Goal: Task Accomplishment & Management: Manage account settings

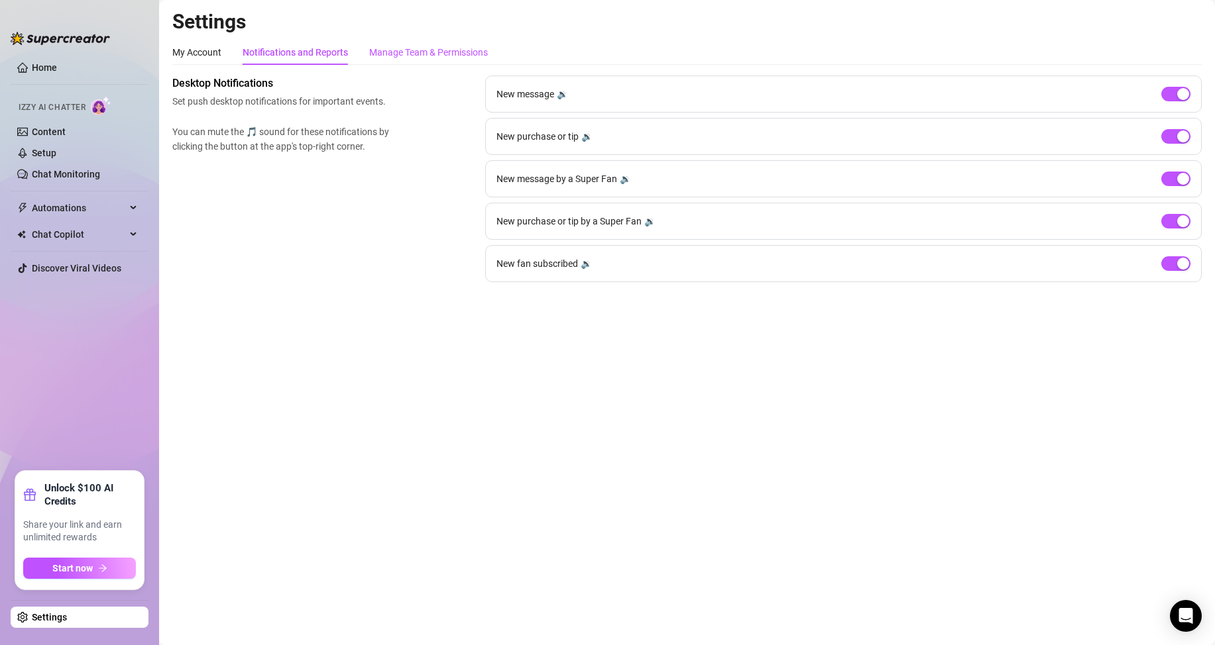
click at [415, 55] on div "Manage Team & Permissions" at bounding box center [428, 52] width 119 height 15
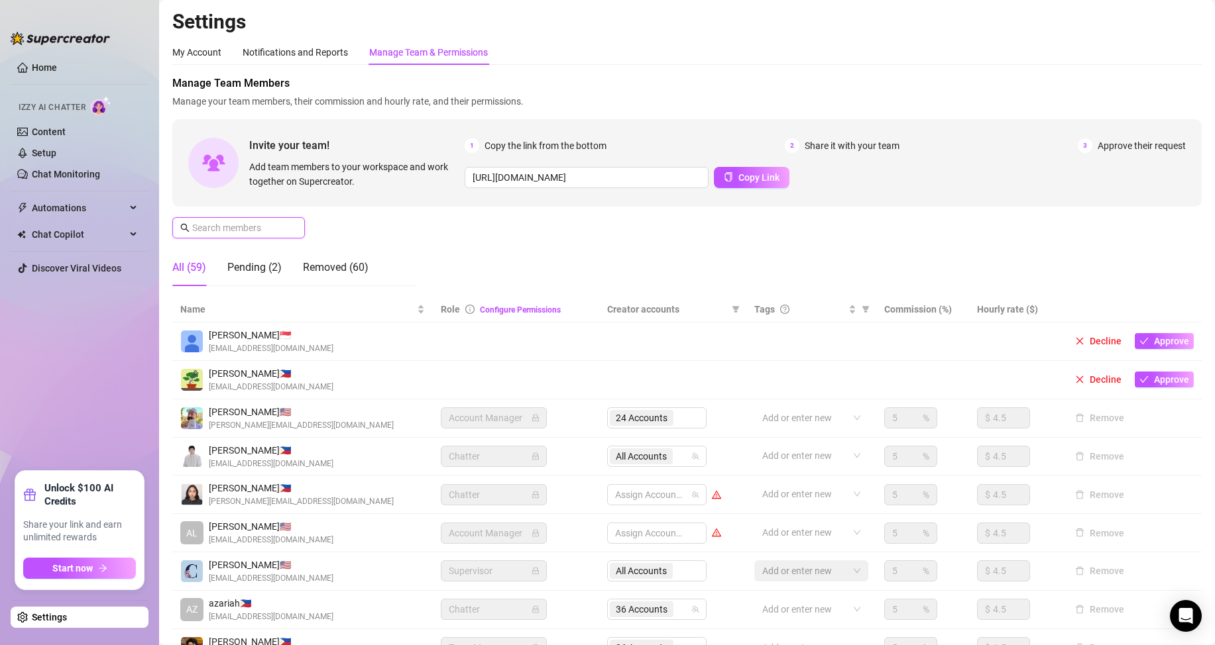
click at [246, 228] on input "text" at bounding box center [239, 228] width 94 height 15
click at [235, 264] on div "Pending (2)" at bounding box center [254, 268] width 54 height 16
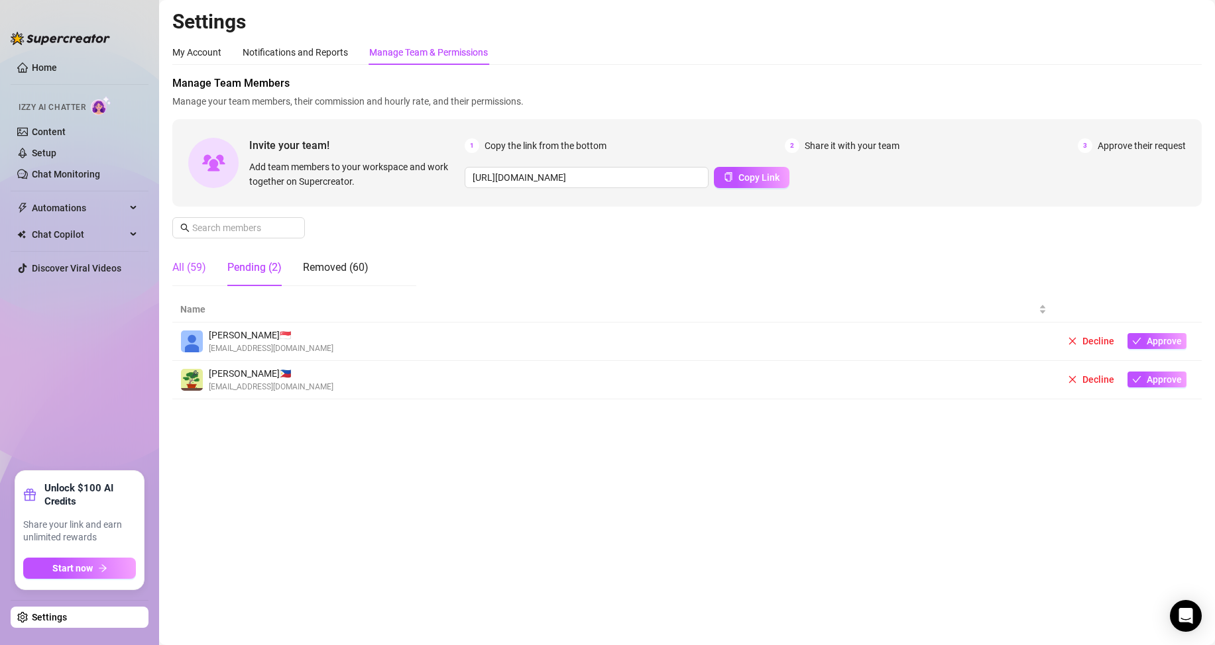
click at [183, 260] on div "All (59)" at bounding box center [189, 268] width 34 height 16
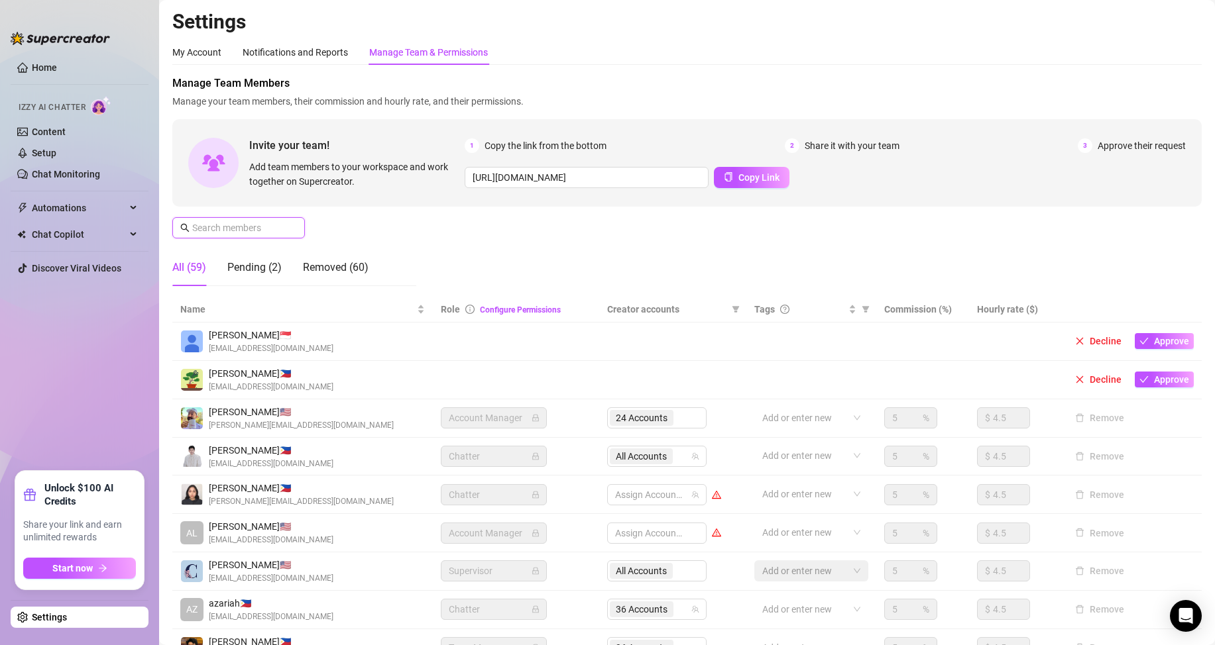
click at [209, 225] on input "text" at bounding box center [239, 228] width 94 height 15
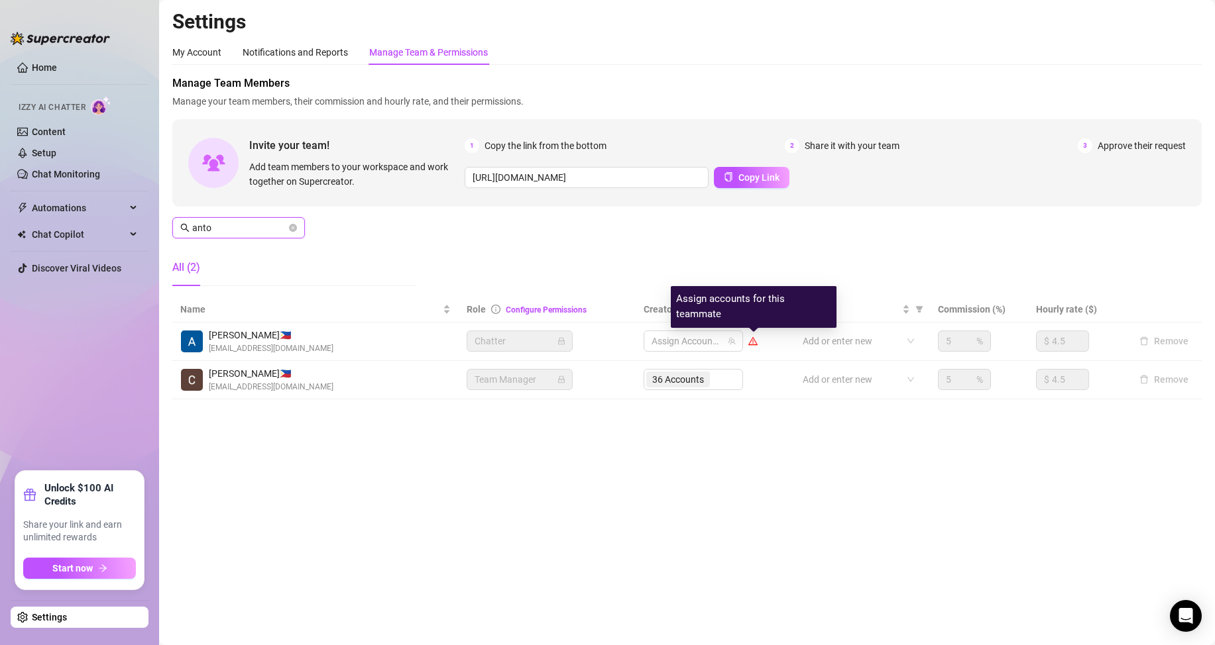
type input "anto"
click at [757, 343] on icon "warning" at bounding box center [752, 341] width 9 height 9
click at [705, 333] on div at bounding box center [686, 341] width 80 height 19
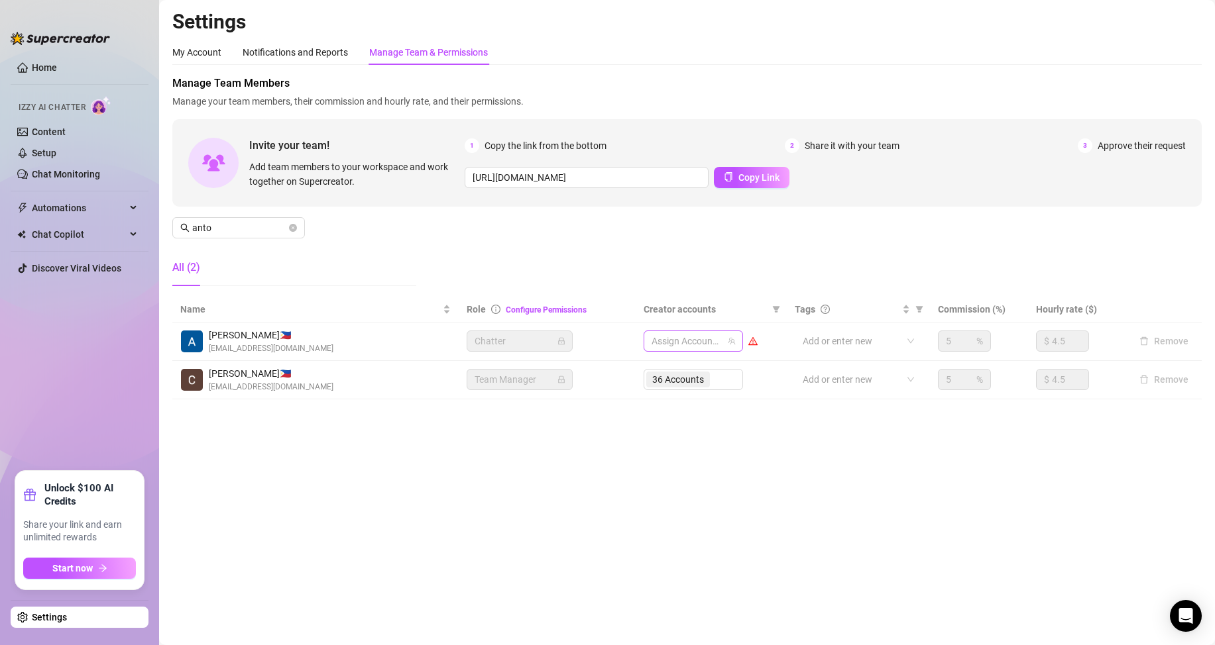
click at [683, 335] on div at bounding box center [686, 341] width 80 height 19
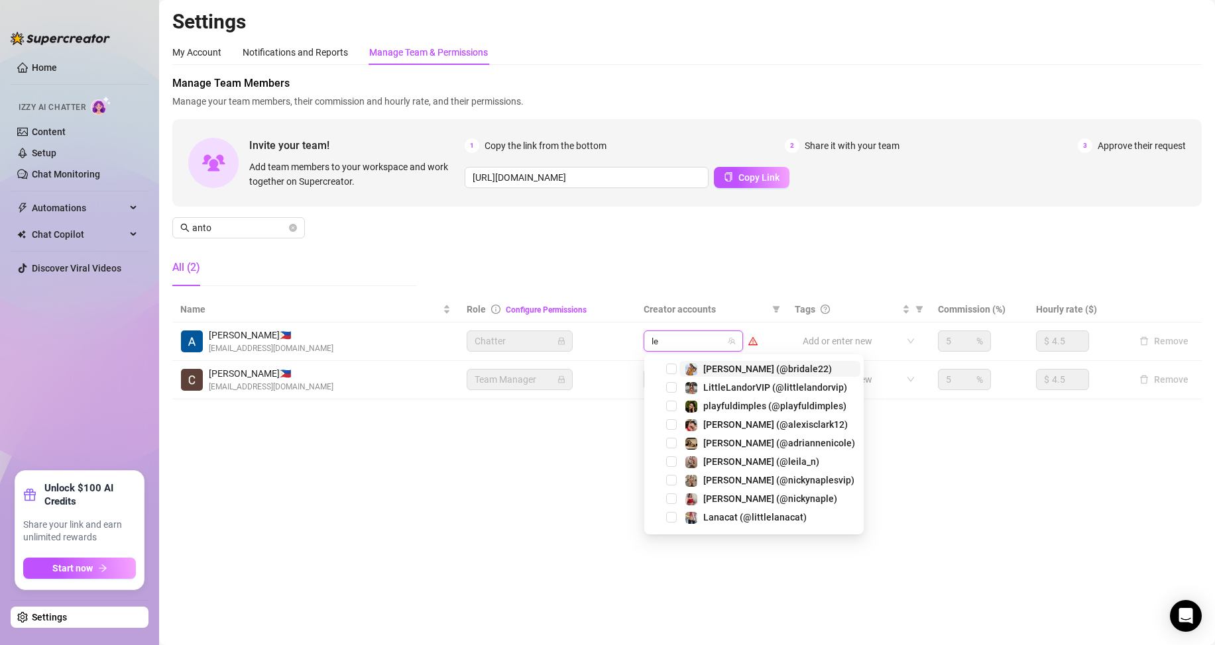
type input "lei"
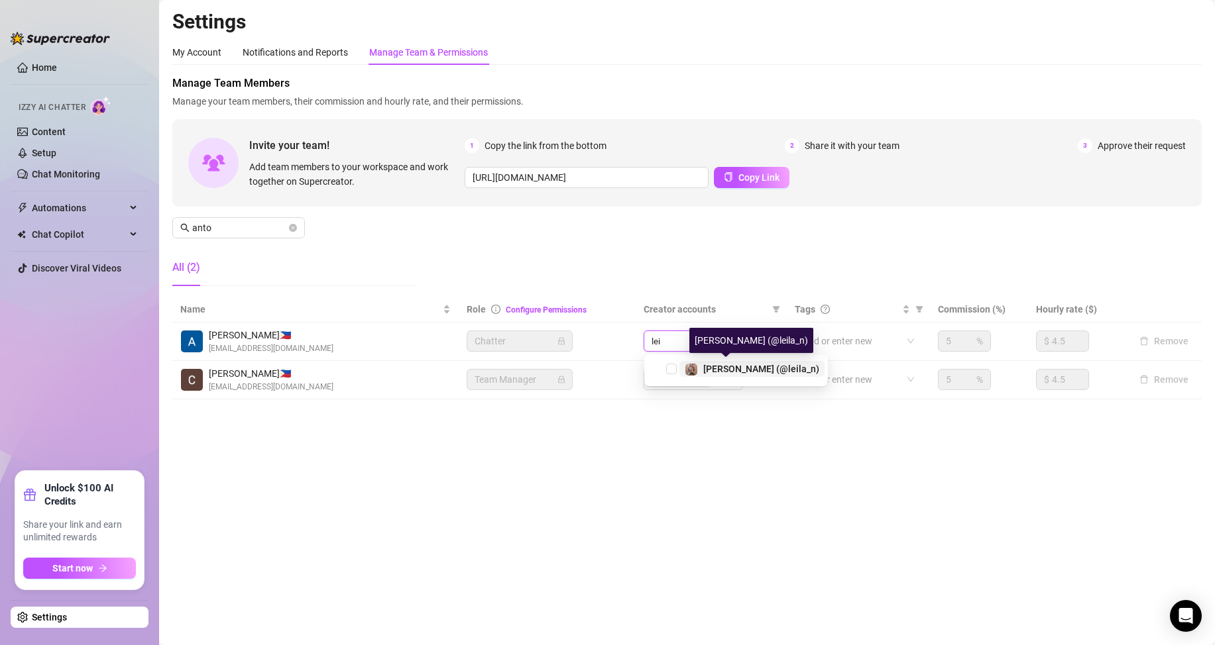
click at [706, 365] on span "[PERSON_NAME] (@leila_n)" at bounding box center [761, 369] width 116 height 11
click at [708, 343] on div "1 Accounts" at bounding box center [677, 341] width 61 height 19
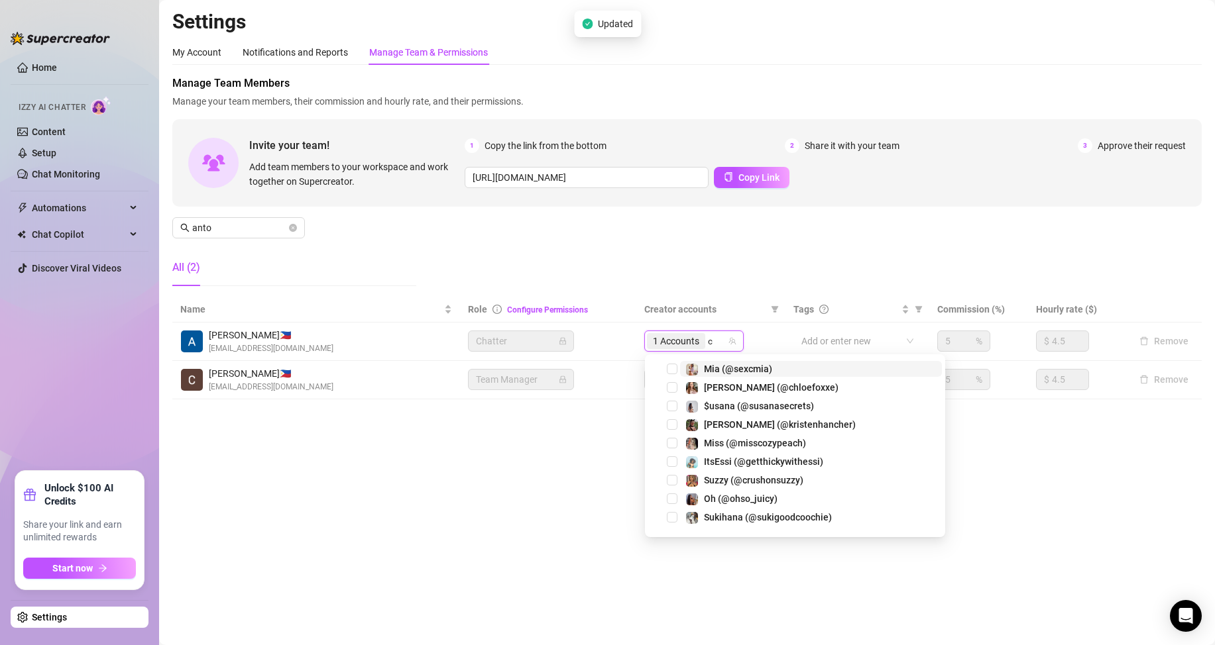
type input "ch"
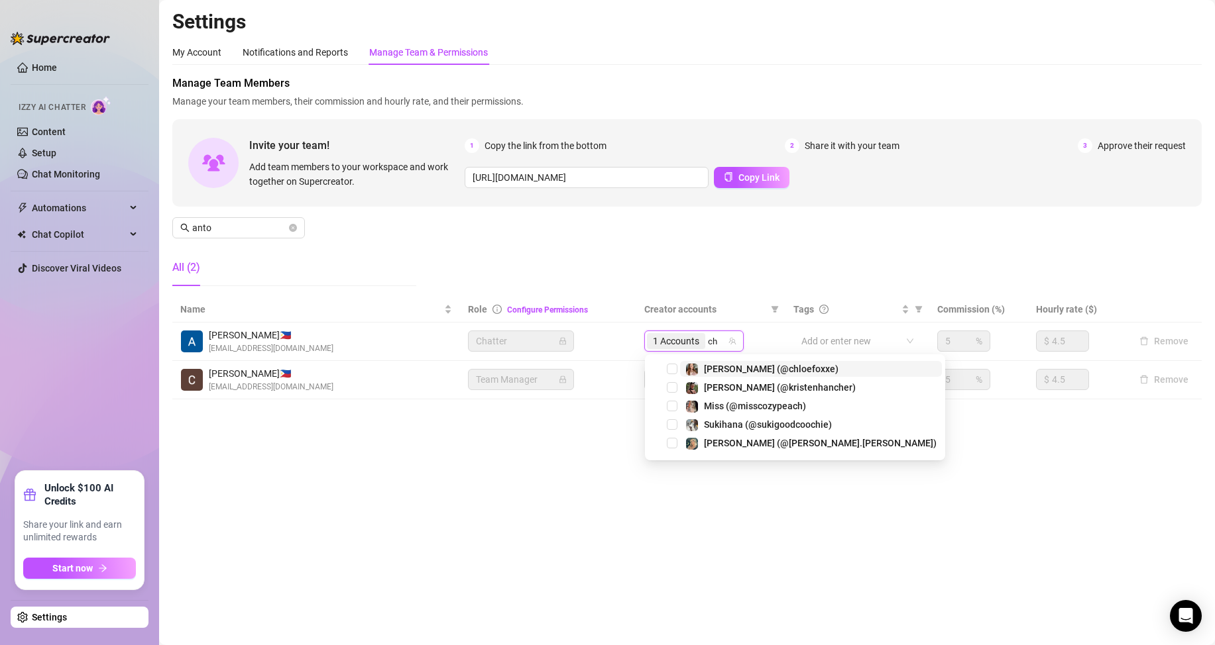
click at [710, 365] on span "[PERSON_NAME] (@chloefoxxe)" at bounding box center [771, 369] width 135 height 11
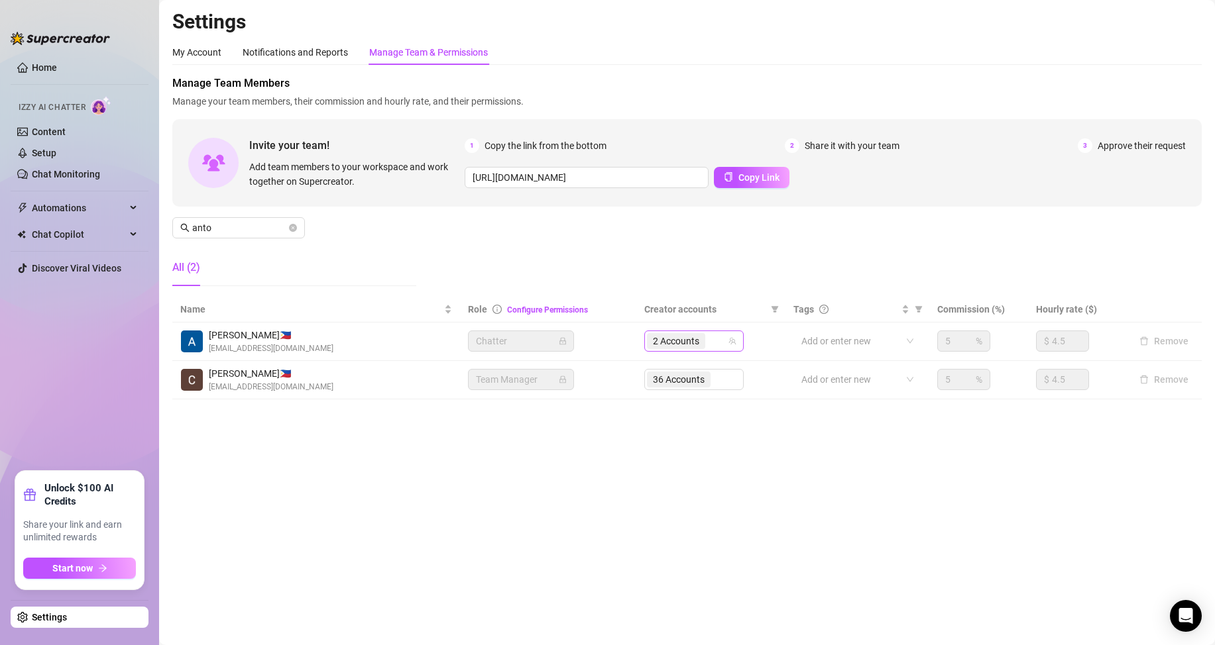
click at [712, 339] on div "2 Accounts" at bounding box center [687, 341] width 80 height 19
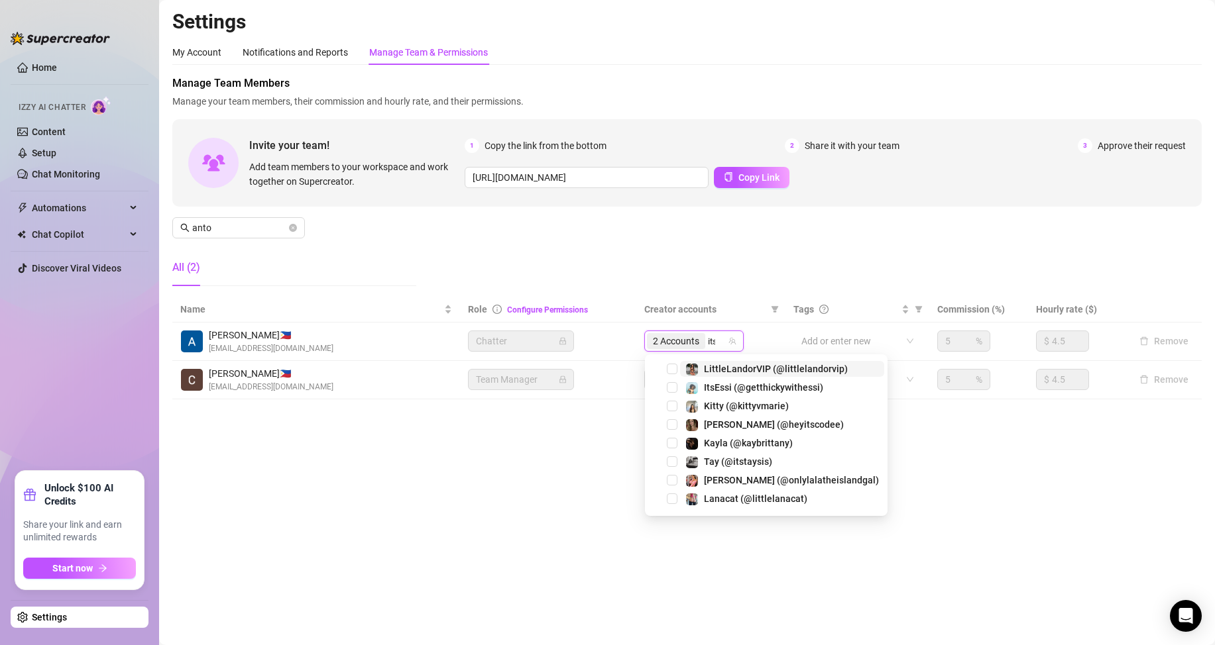
type input "itst"
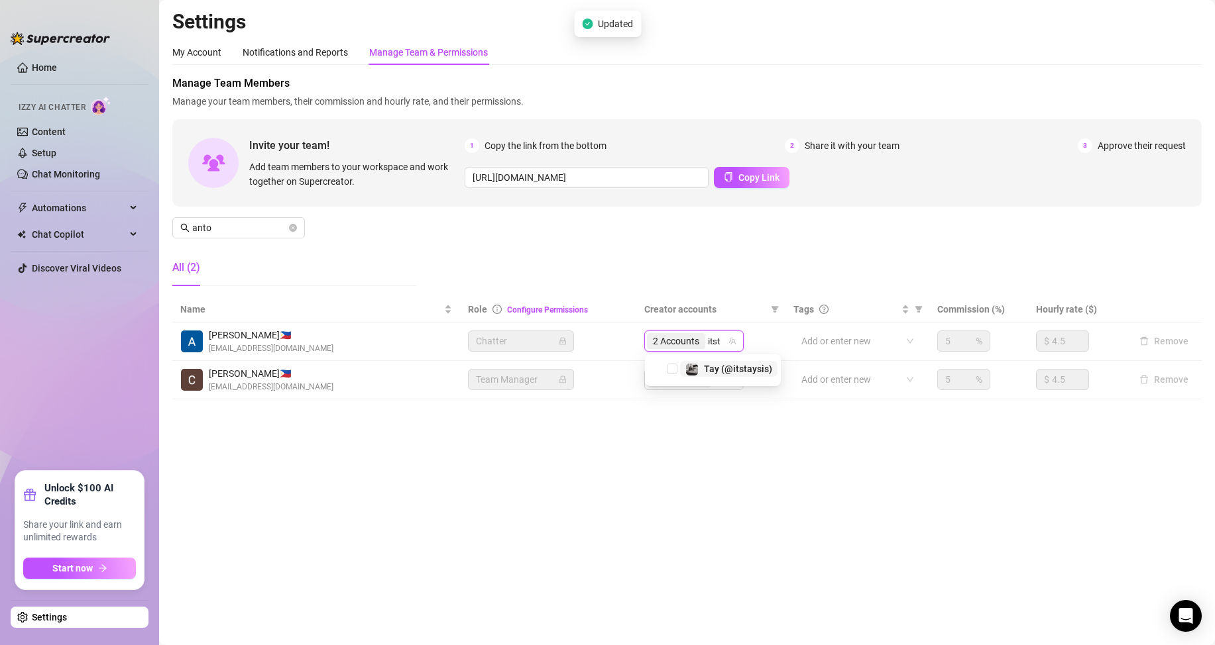
click at [703, 374] on div "Tay️ (@itstaysis)" at bounding box center [728, 369] width 87 height 16
click at [674, 342] on span "3 Accounts" at bounding box center [676, 341] width 46 height 15
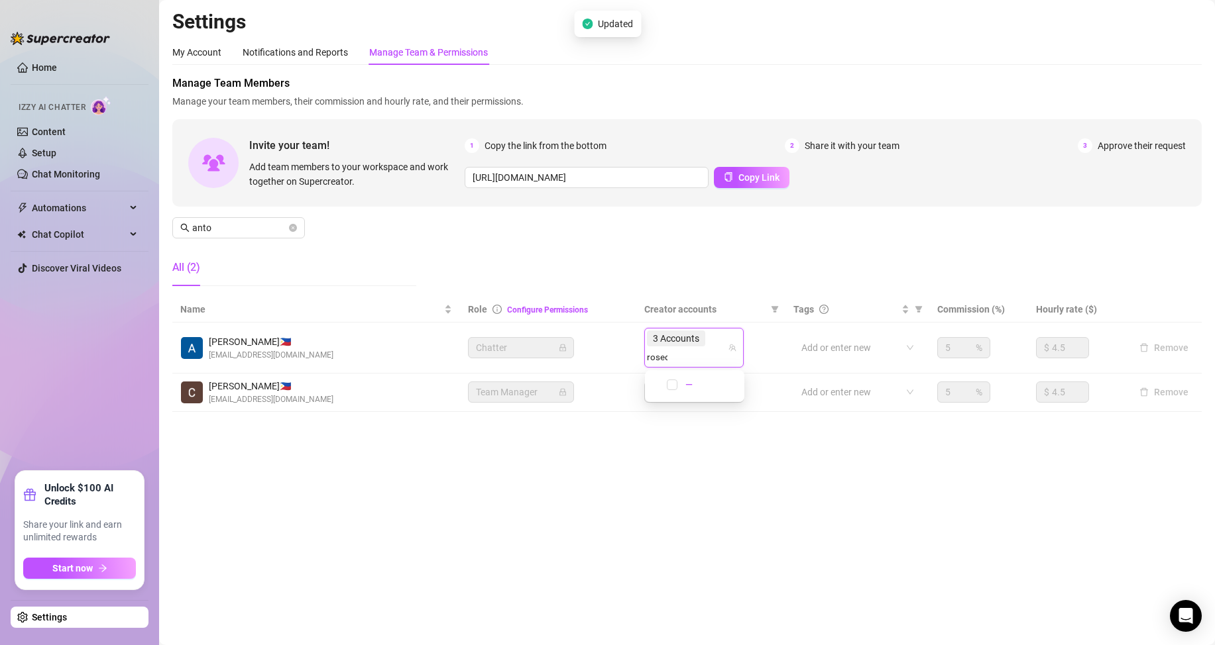
type input "rose"
click at [709, 381] on span "Rose (@rose_d_kush)" at bounding box center [749, 385] width 90 height 11
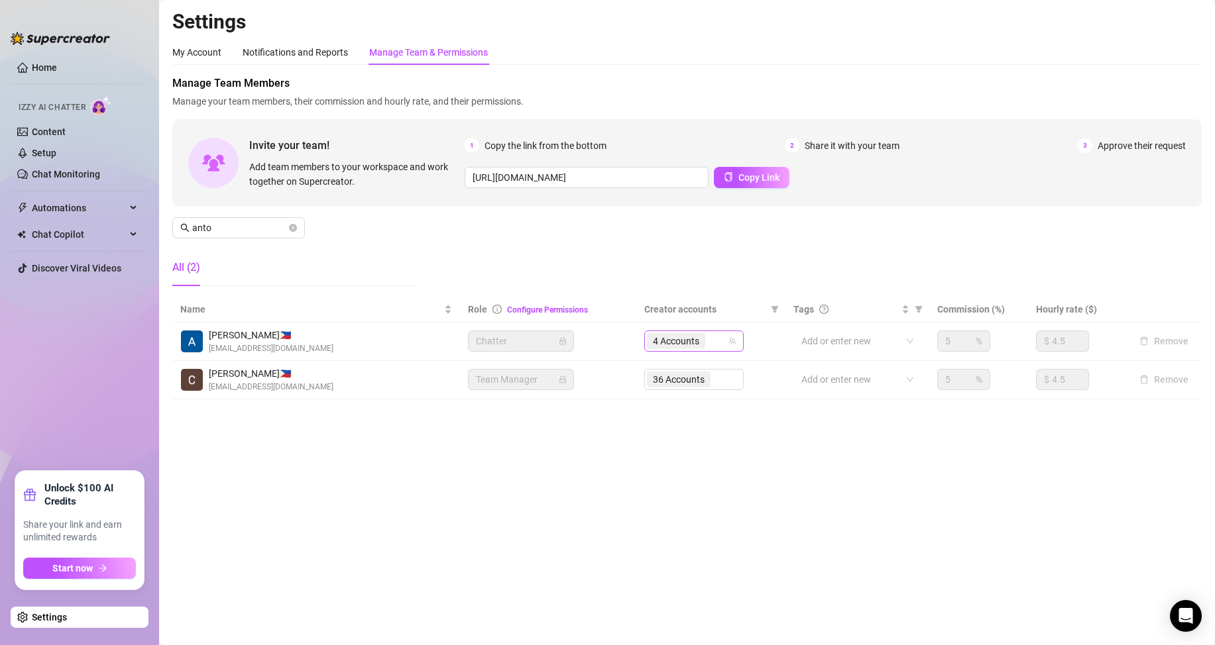
drag, startPoint x: 720, startPoint y: 342, endPoint x: 706, endPoint y: 347, distance: 14.7
click at [719, 342] on div "4 Accounts" at bounding box center [687, 341] width 80 height 19
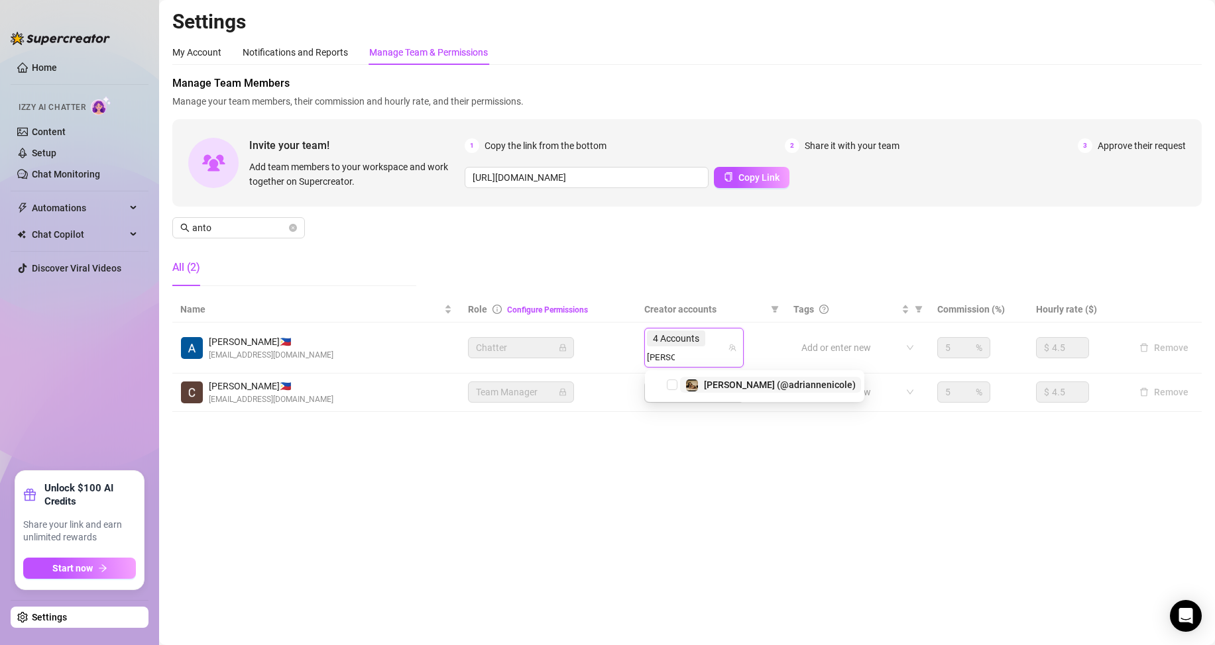
type input "[PERSON_NAME]"
click at [694, 390] on img at bounding box center [692, 386] width 12 height 12
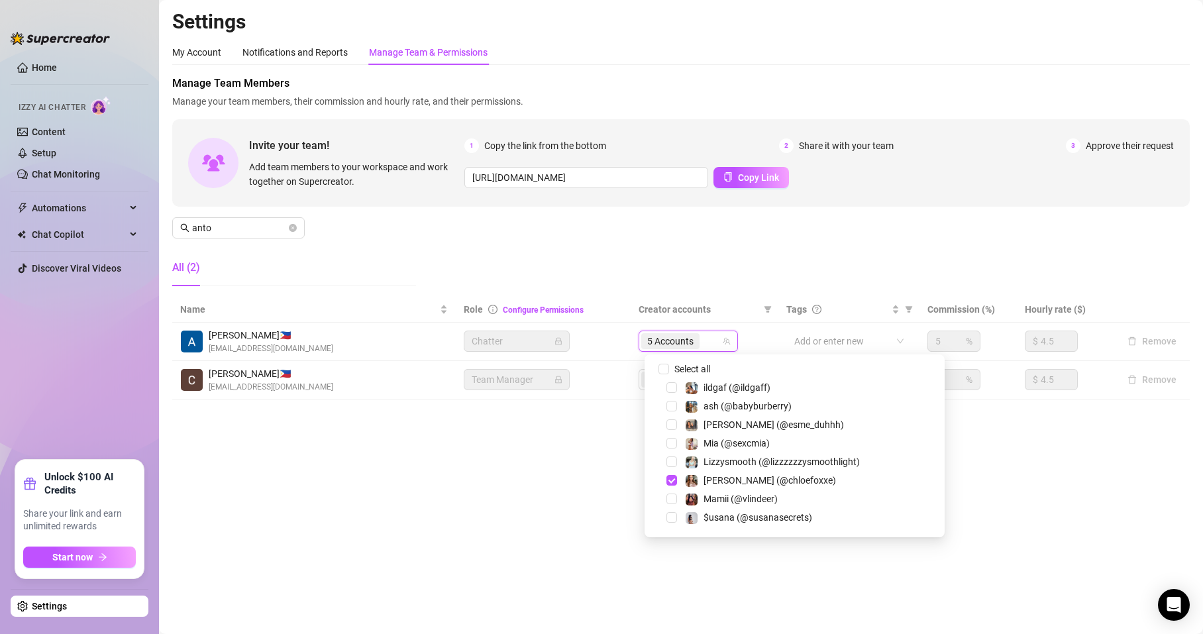
click at [705, 343] on input "search" at bounding box center [703, 341] width 3 height 16
type input "tatt"
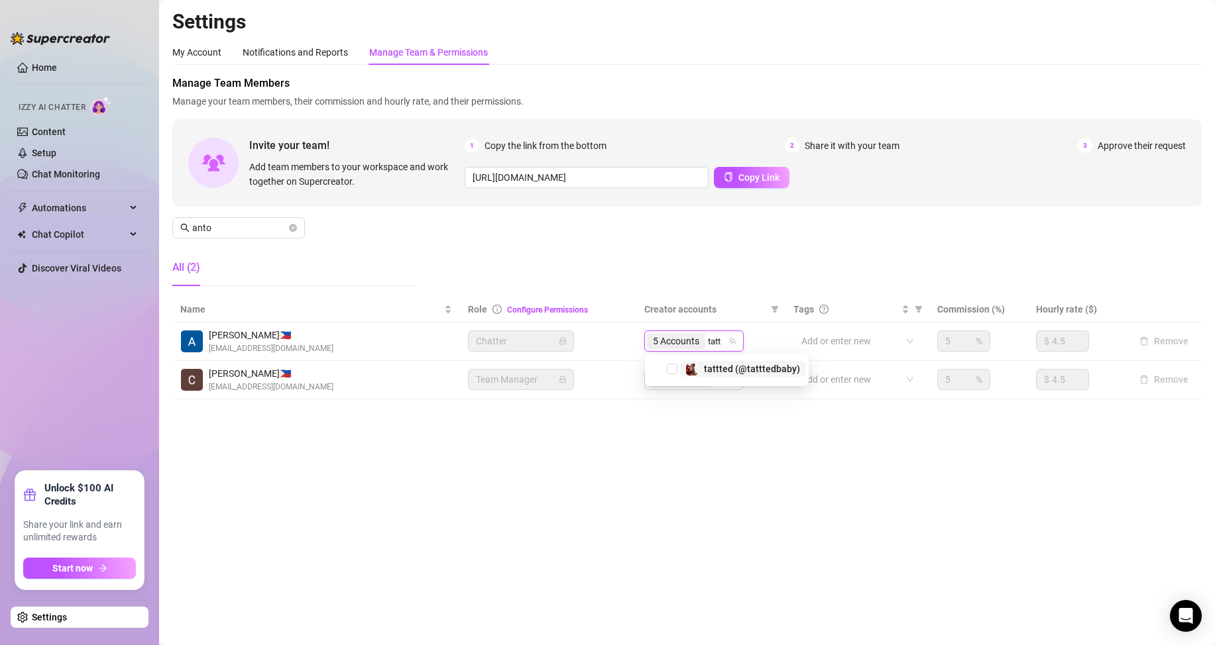
click at [715, 372] on span "tattted (@tatttedbaby)" at bounding box center [752, 369] width 96 height 11
click at [710, 341] on input "search" at bounding box center [709, 341] width 3 height 16
type input "subg"
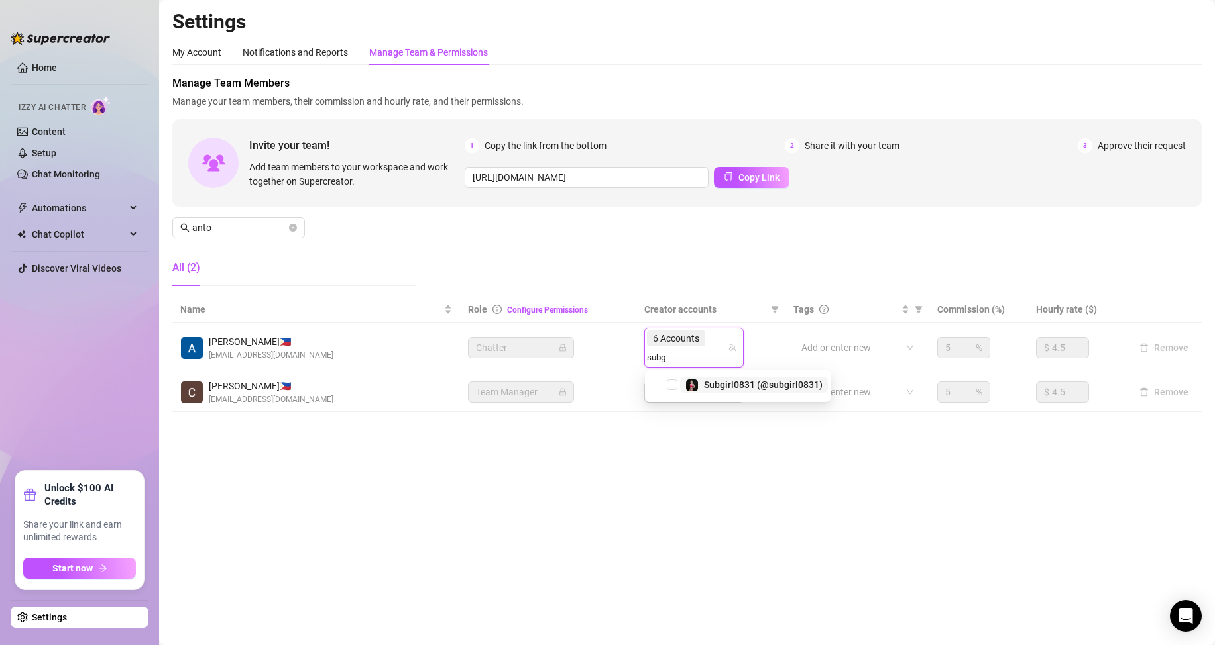
click at [702, 384] on div "Subgirl0831 (@subgirl0831)" at bounding box center [753, 385] width 137 height 16
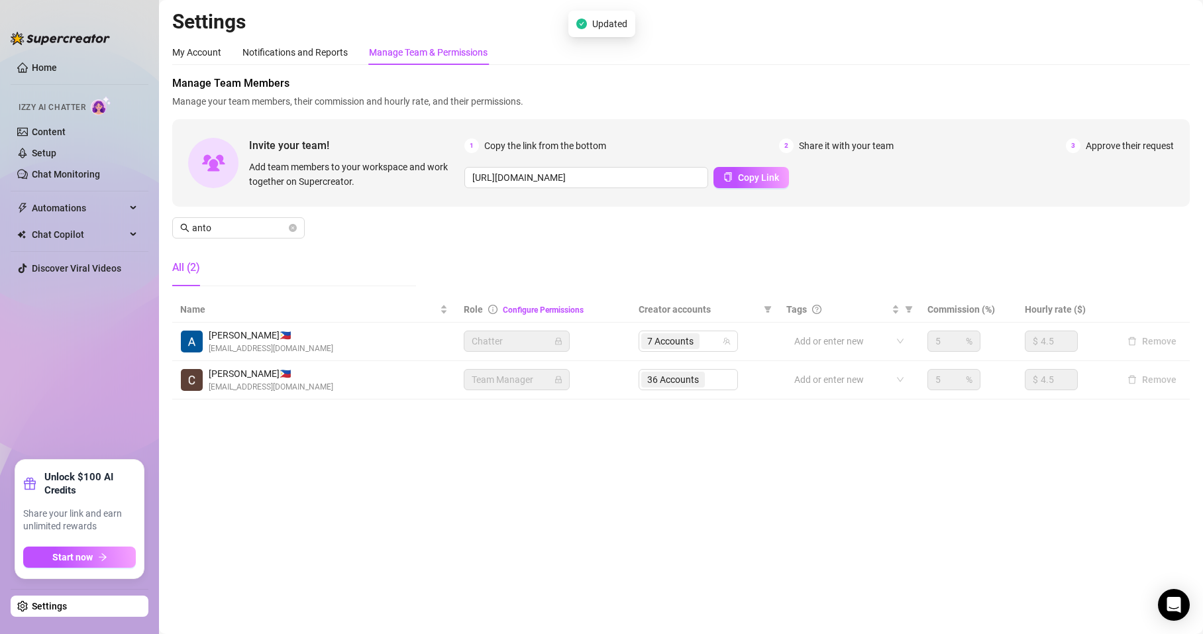
click at [716, 343] on div "7 Accounts" at bounding box center [681, 341] width 80 height 19
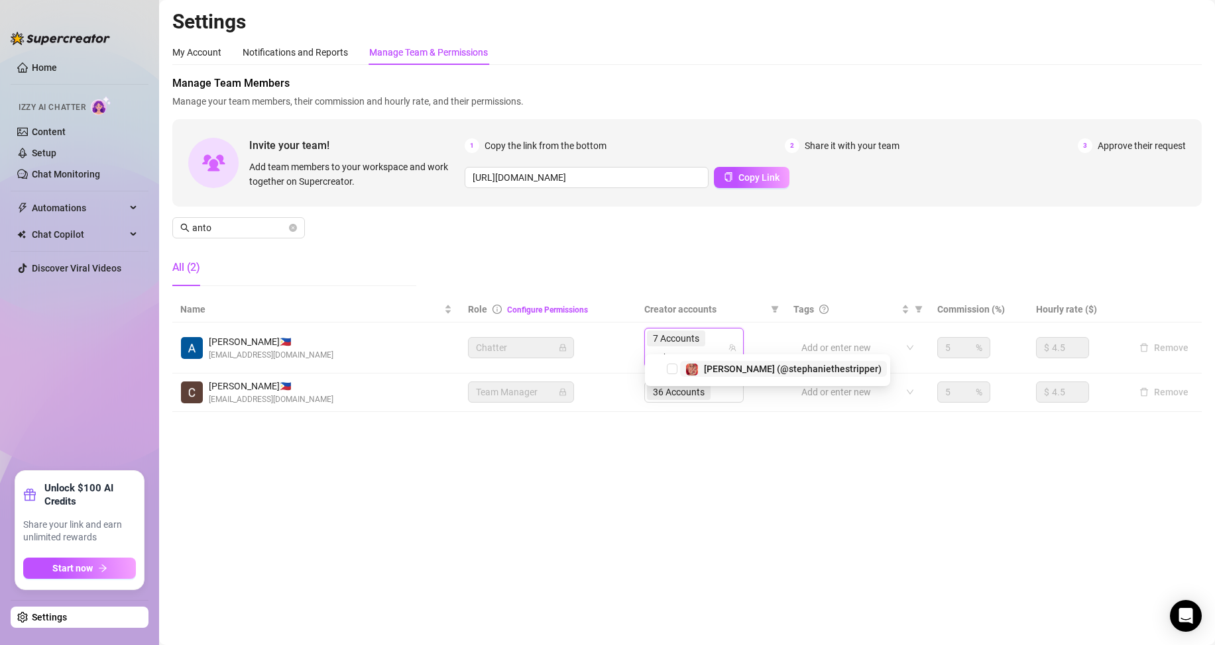
type input "stepha"
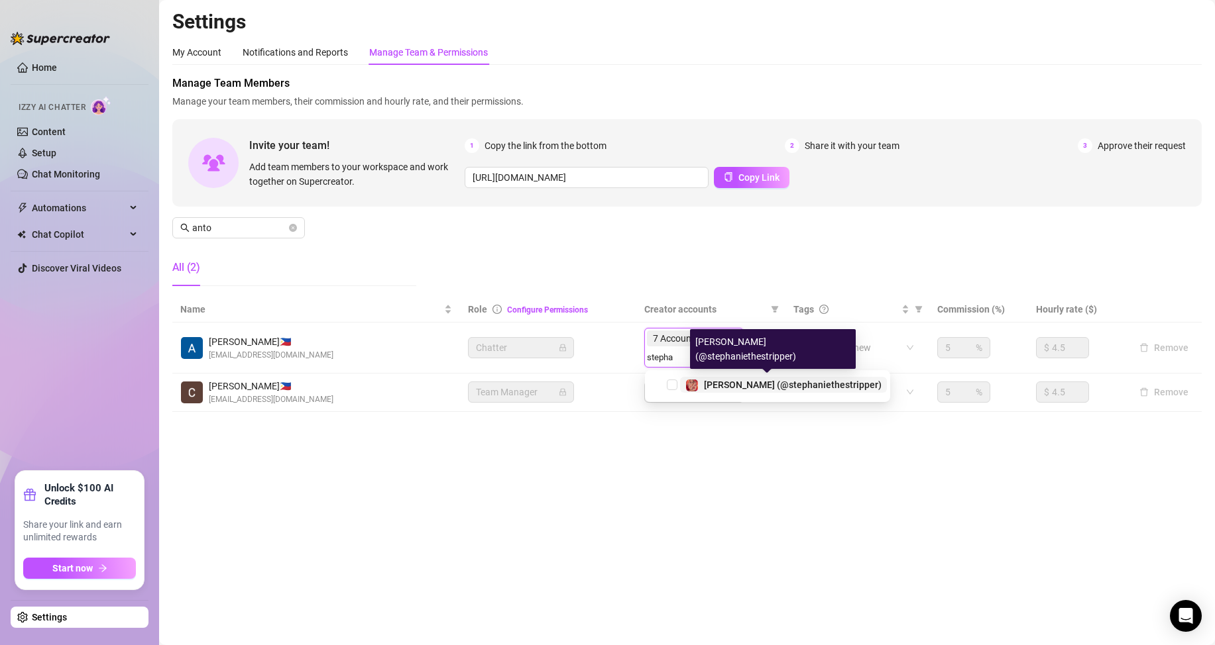
click at [704, 380] on span "[PERSON_NAME] (@stephaniethestripper)" at bounding box center [793, 385] width 178 height 11
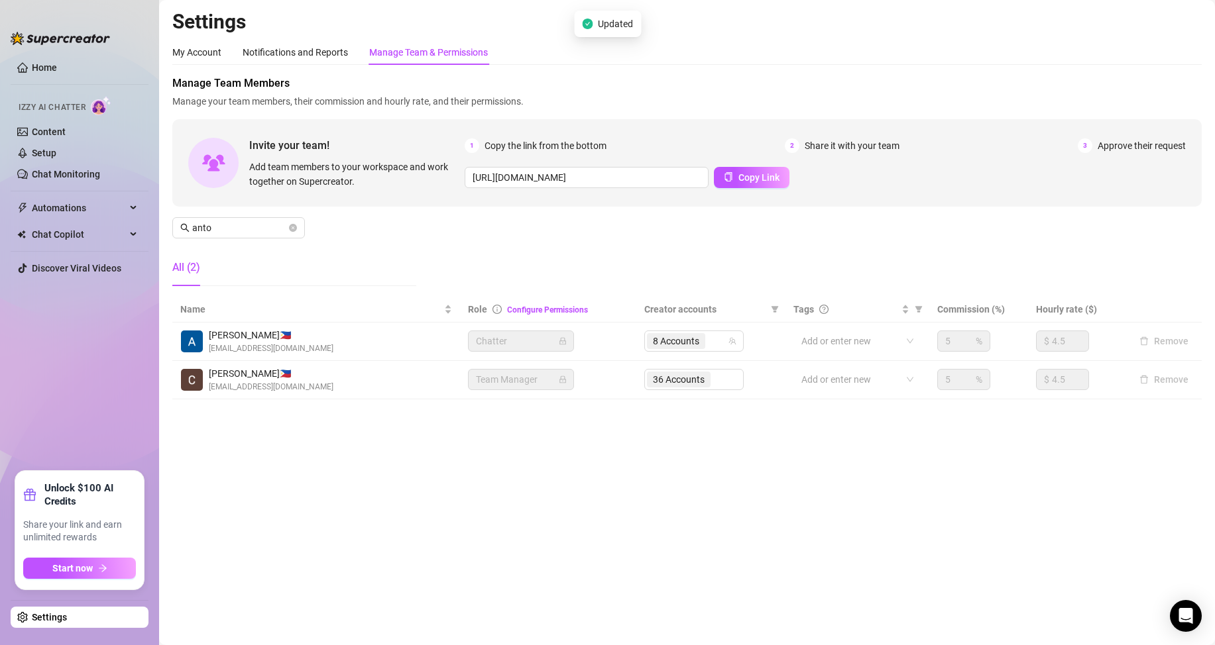
click at [715, 342] on div "8 Accounts" at bounding box center [687, 341] width 80 height 19
type input "ston"
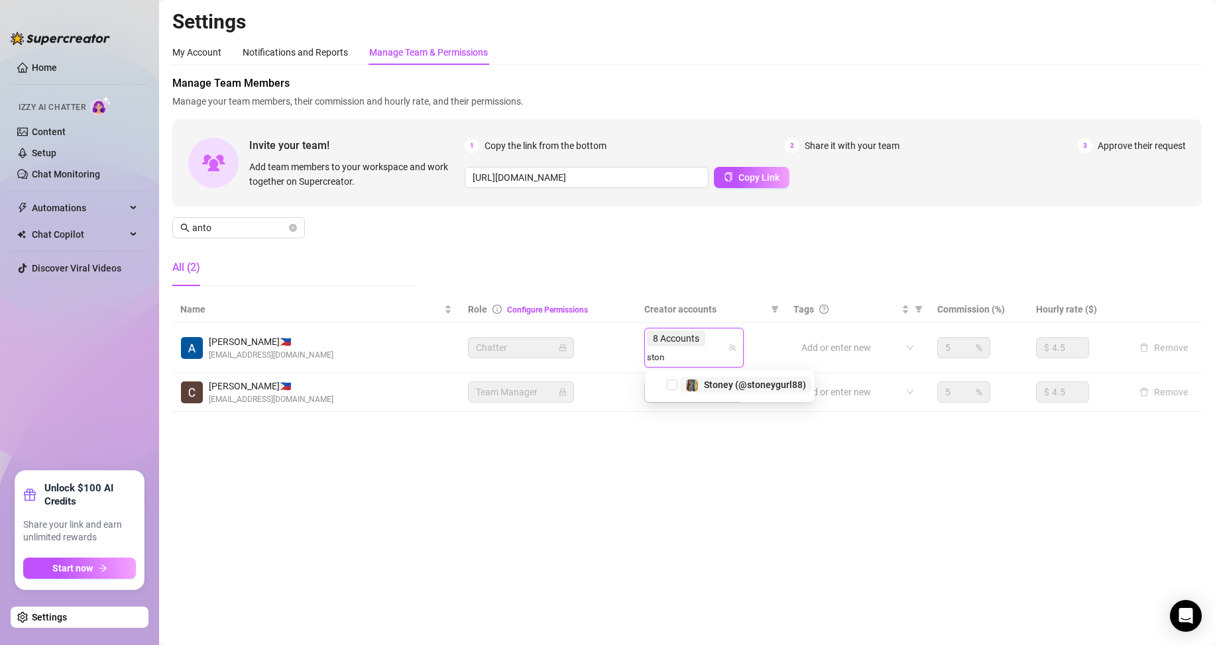
click at [697, 387] on img at bounding box center [692, 386] width 12 height 12
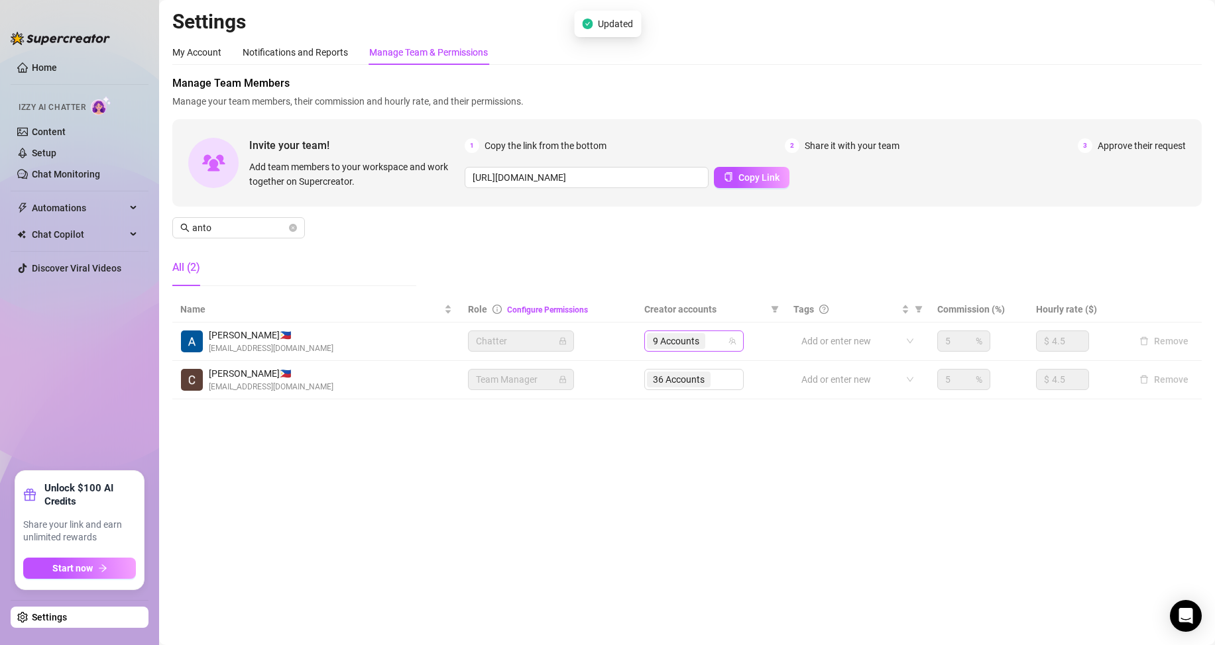
click at [710, 339] on input "search" at bounding box center [709, 341] width 3 height 16
type input "kittyv"
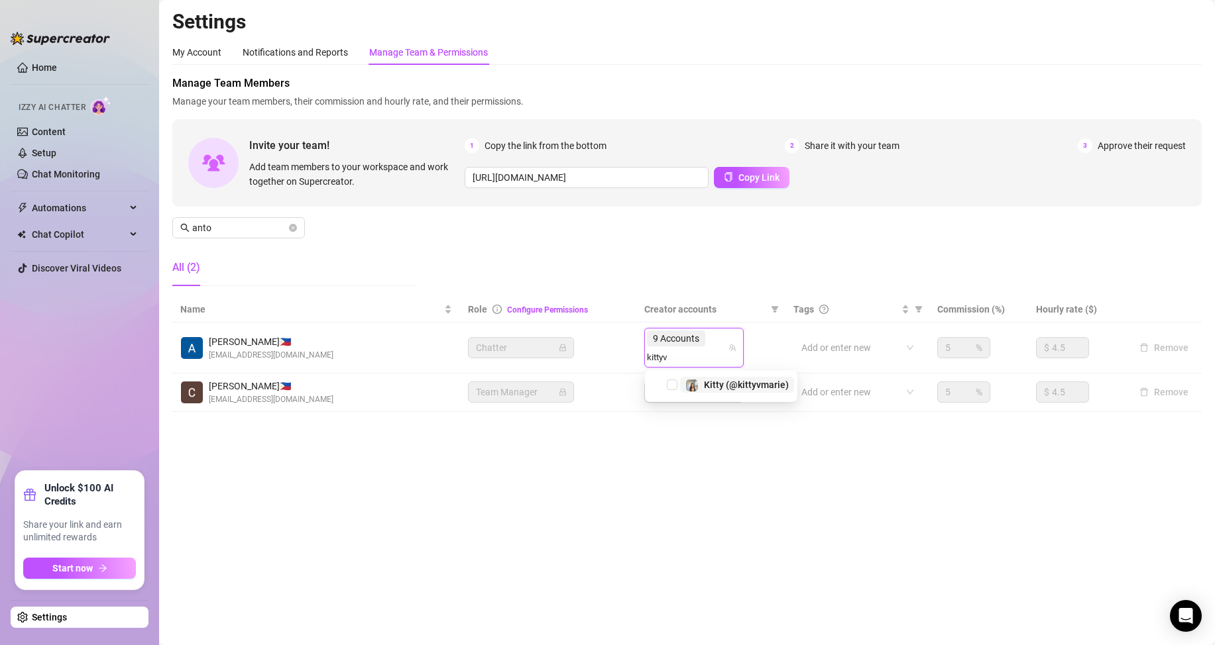
click at [702, 383] on div "Kitty (@kittyvmarie)" at bounding box center [736, 385] width 103 height 16
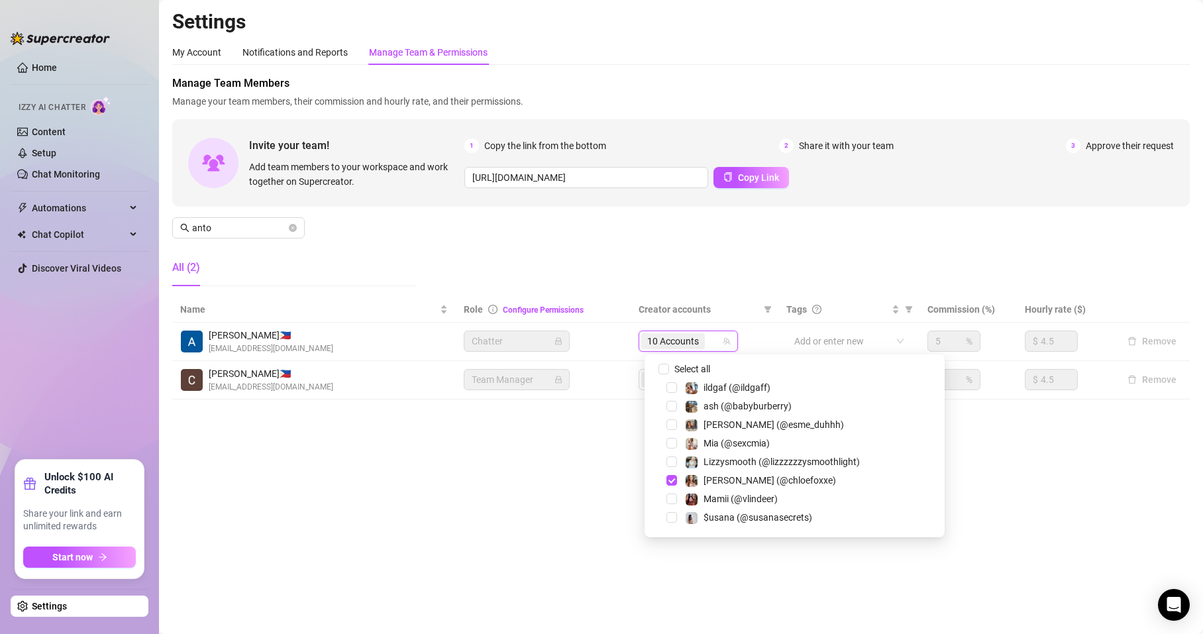
click at [710, 339] on input "search" at bounding box center [709, 341] width 3 height 16
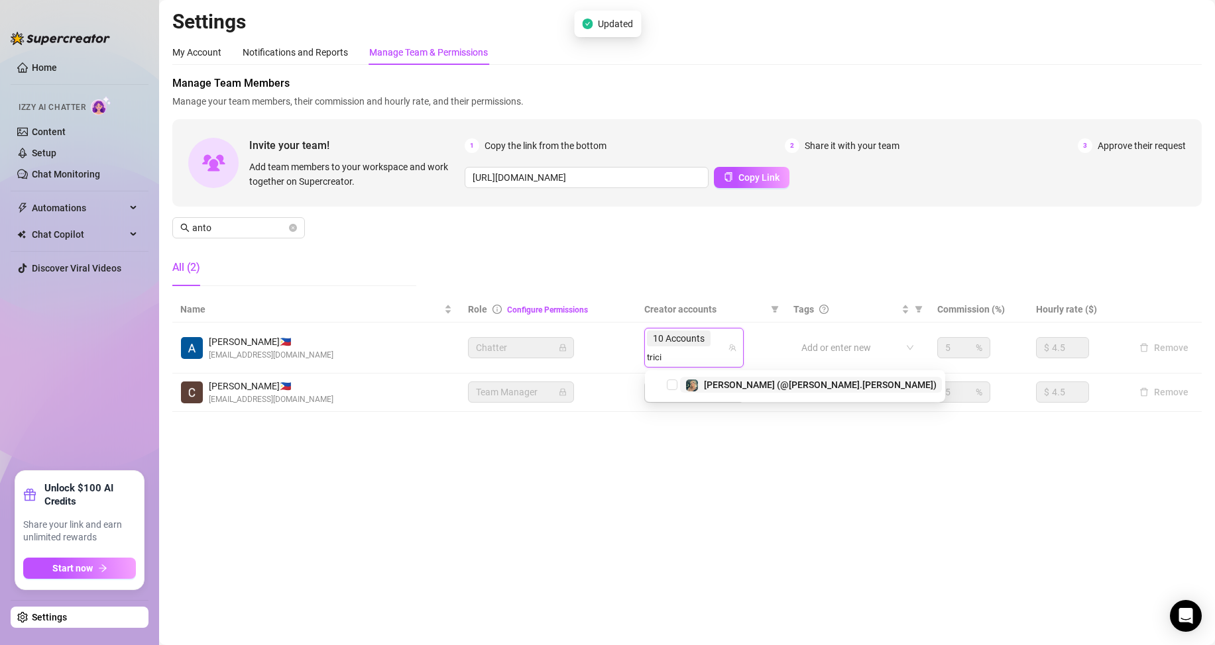
type input "trici"
click at [708, 370] on div "262980827 [PERSON_NAME] (@[PERSON_NAME].[PERSON_NAME])" at bounding box center [795, 386] width 300 height 32
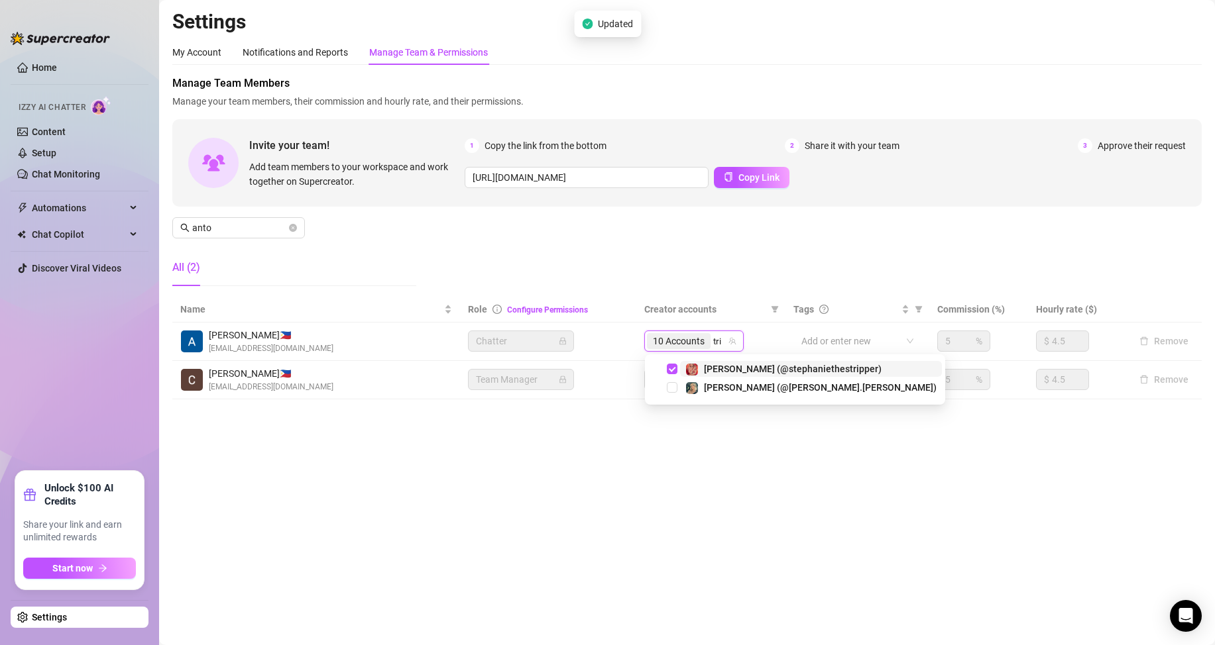
type input "tric"
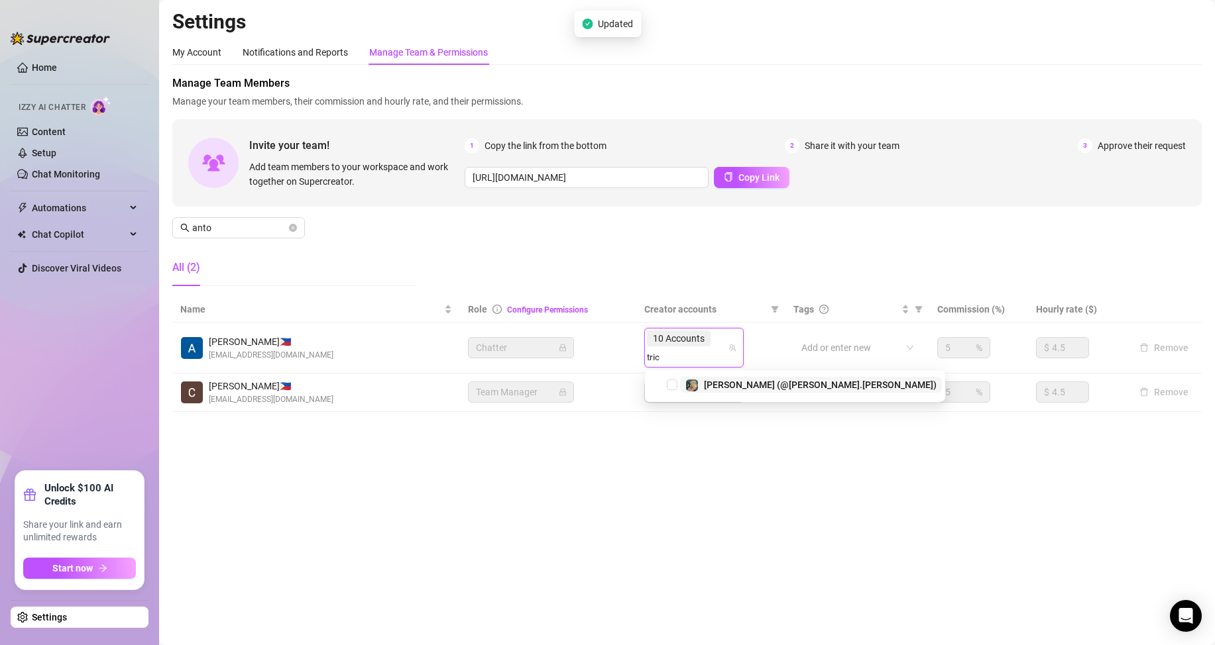
click at [719, 385] on span "[PERSON_NAME] (@[PERSON_NAME].[PERSON_NAME])" at bounding box center [820, 385] width 233 height 11
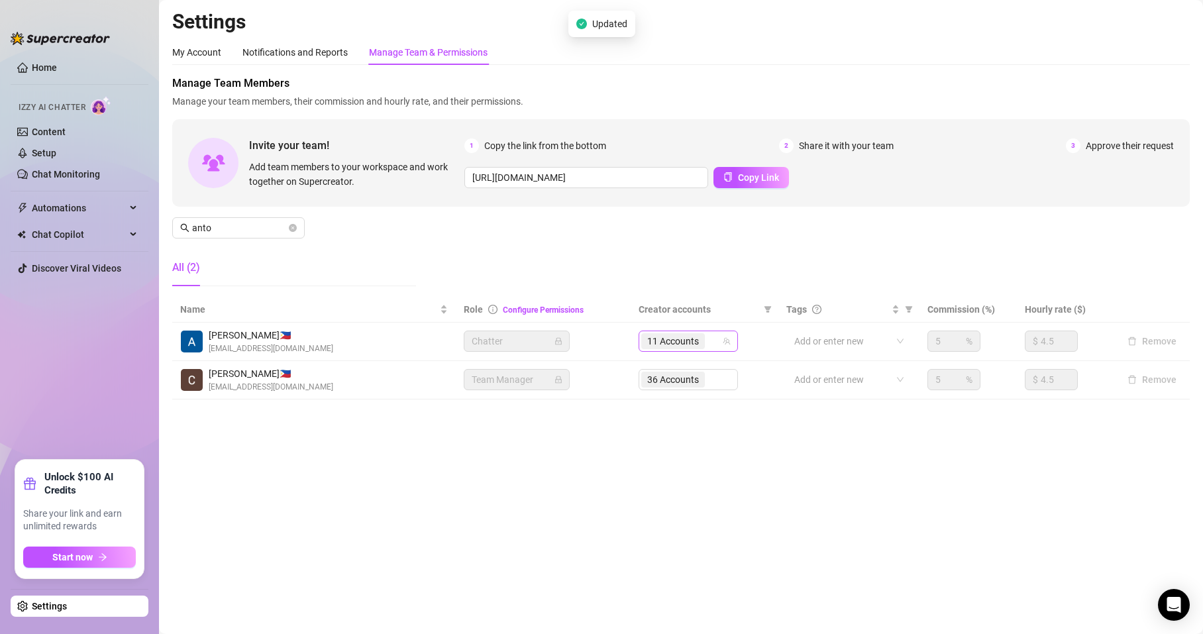
click at [708, 342] on div "11 Accounts" at bounding box center [674, 341] width 66 height 19
type input "esme"
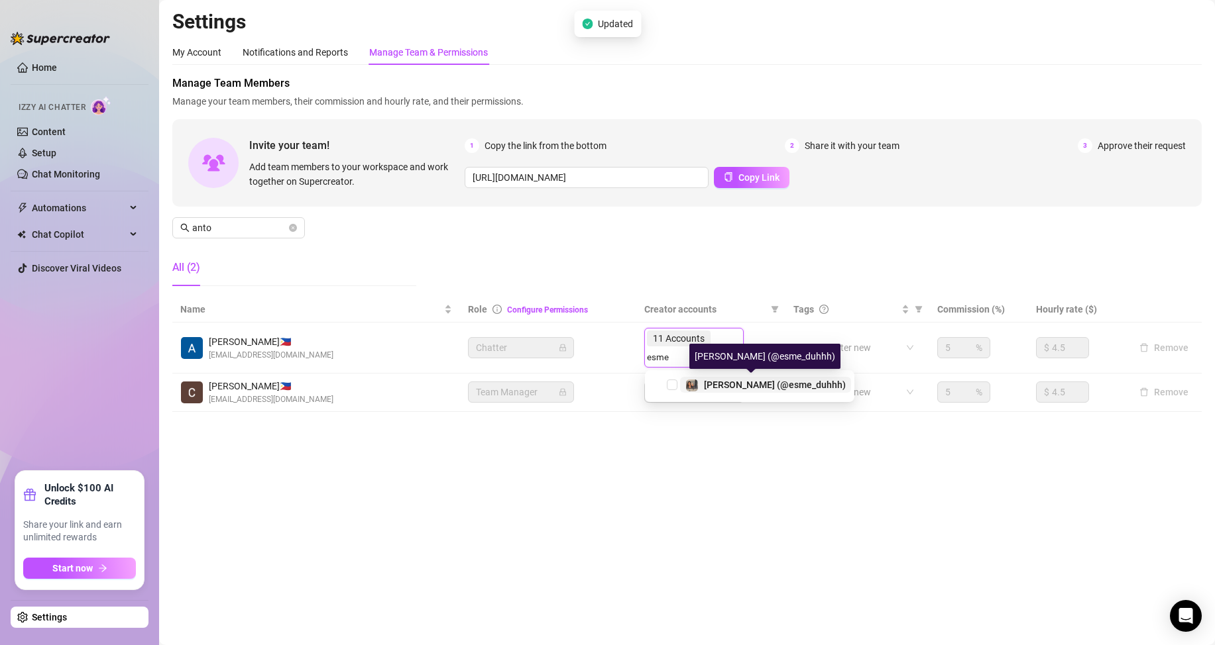
click at [710, 388] on span "[PERSON_NAME] (@esme_duhhh)" at bounding box center [775, 385] width 142 height 11
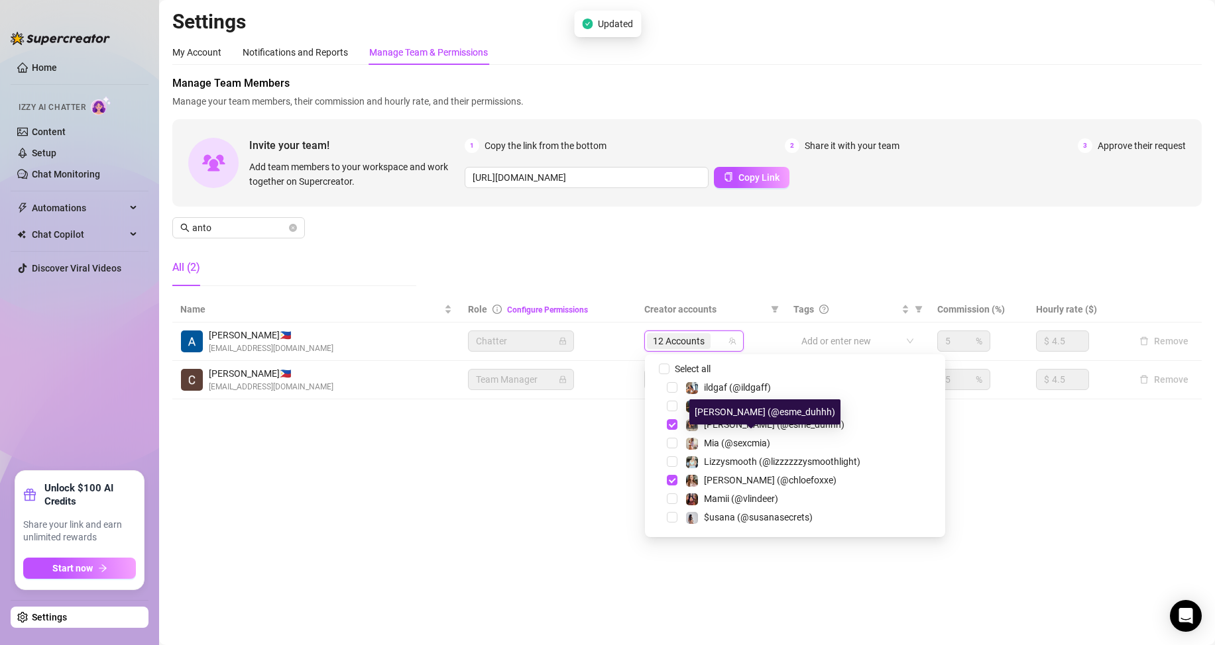
click at [718, 342] on div "12 Accounts" at bounding box center [687, 341] width 80 height 19
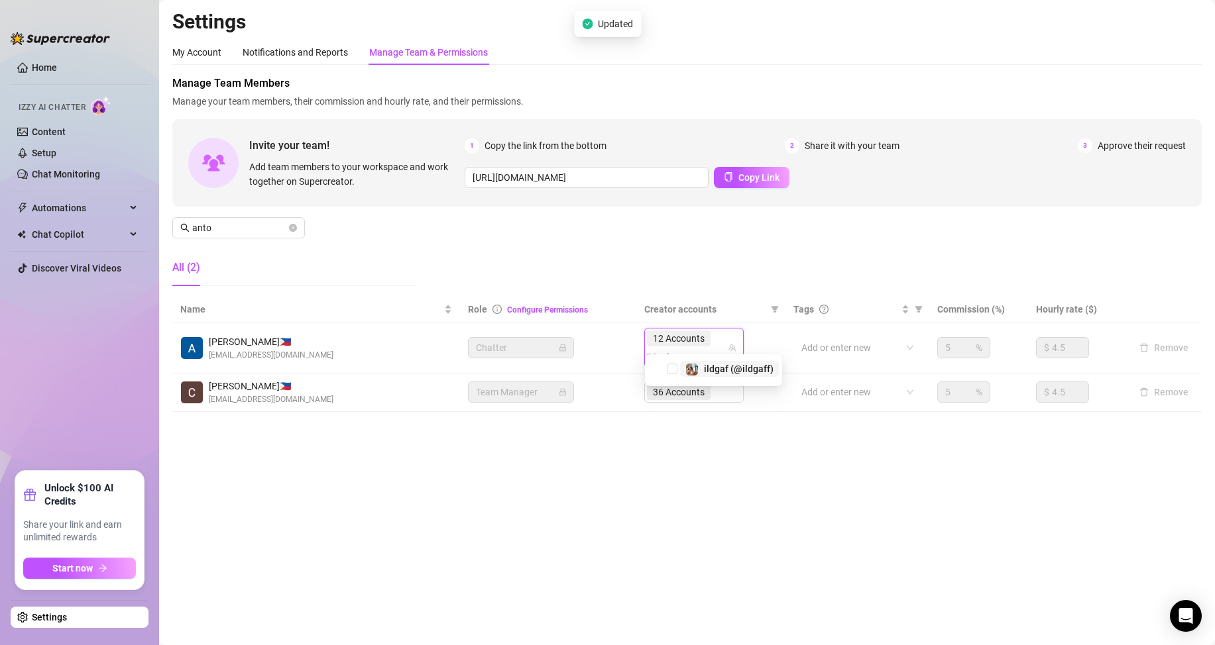
type input "ildgaff"
click at [708, 386] on span "ildgaf (@ildgaff)" at bounding box center [739, 385] width 70 height 11
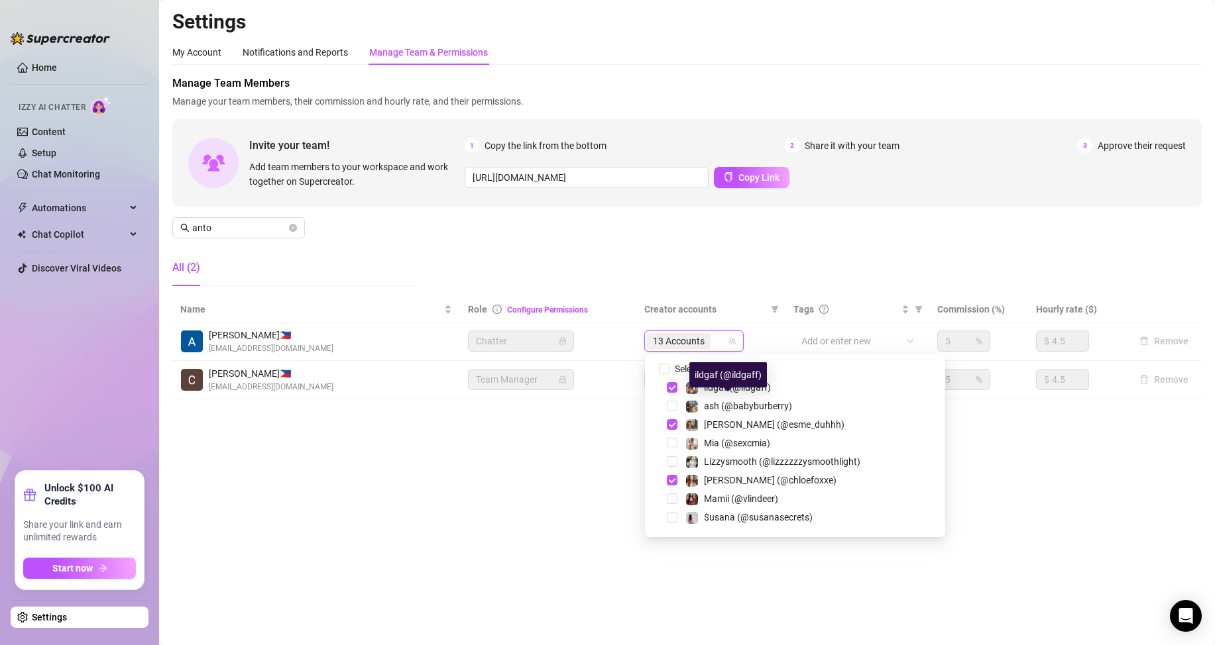
click at [718, 339] on div "13 Accounts" at bounding box center [687, 341] width 80 height 19
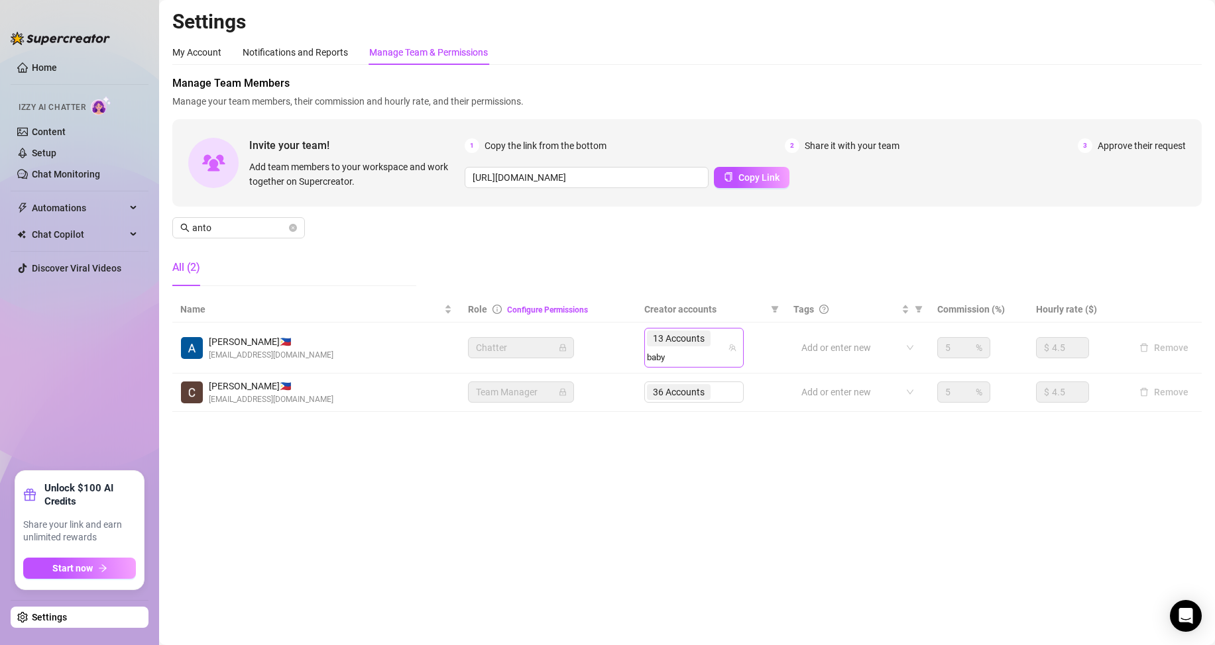
type input "babyb"
click at [716, 387] on span "ash (@babyburberry)" at bounding box center [748, 385] width 89 height 11
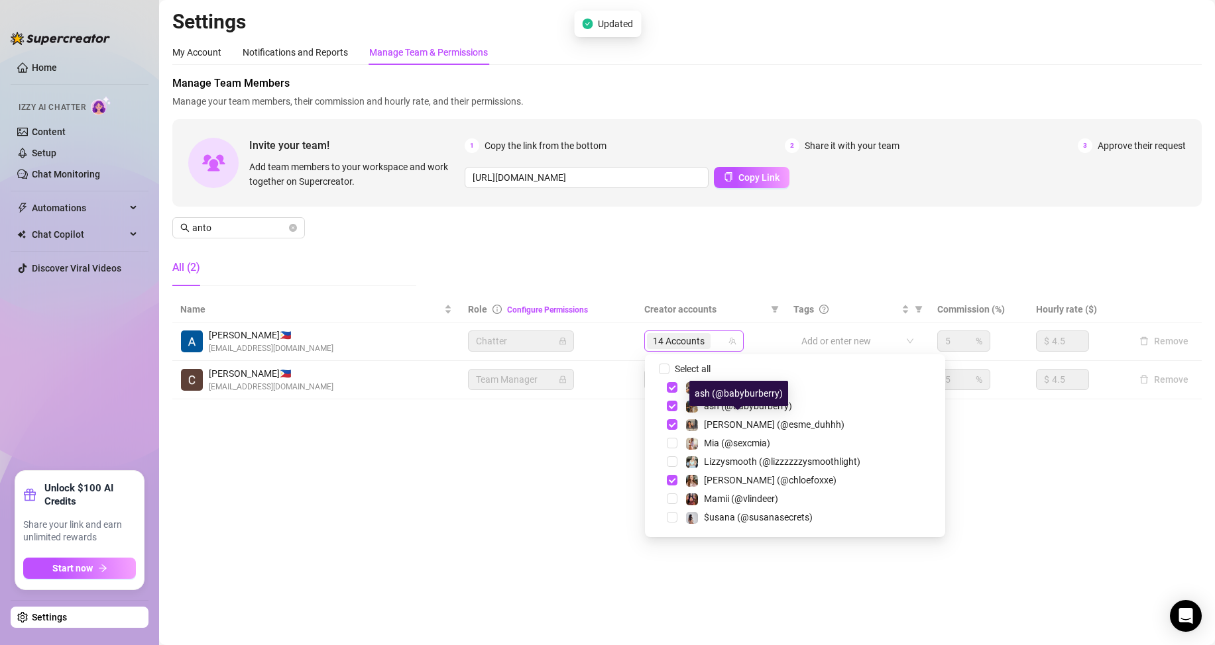
click at [721, 345] on div "14 Accounts" at bounding box center [687, 341] width 80 height 19
type input "tay"
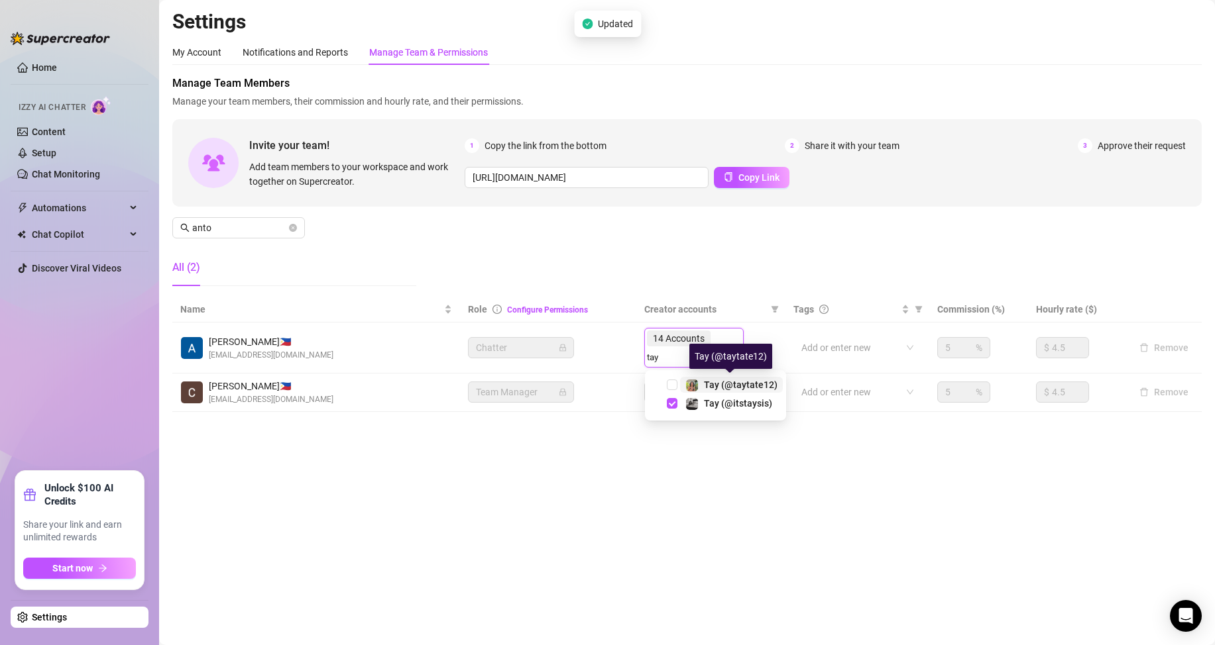
click at [726, 382] on span "Tay (@taytate12)" at bounding box center [741, 385] width 74 height 11
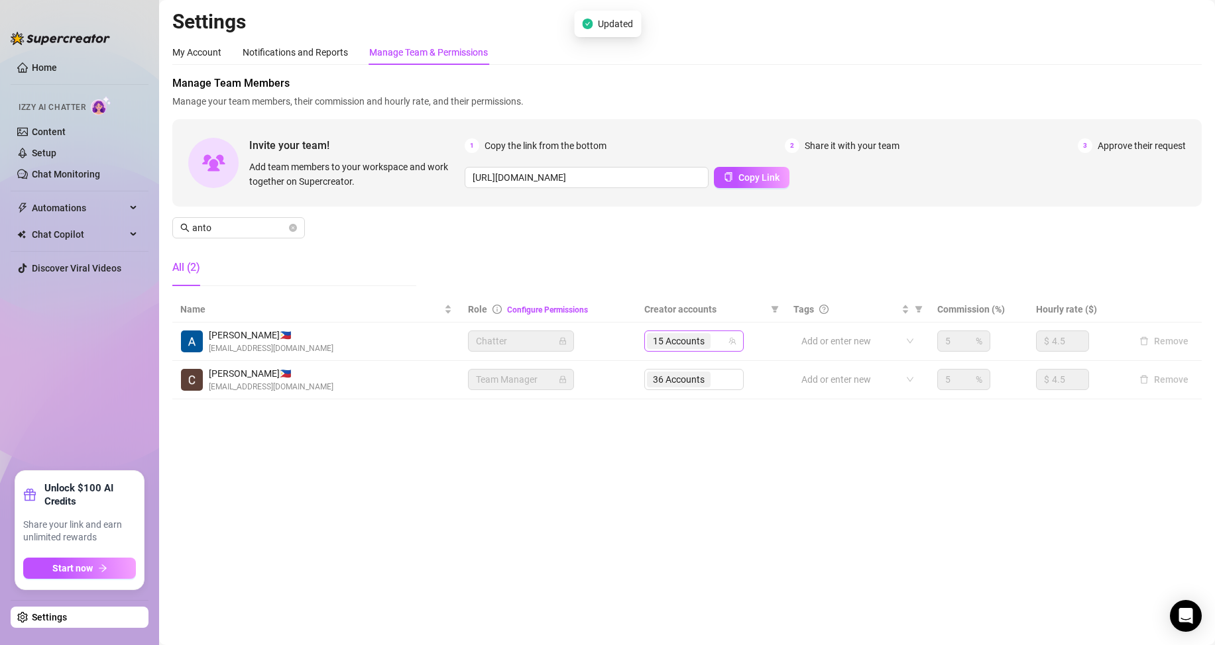
click at [716, 341] on input "search" at bounding box center [714, 341] width 3 height 16
type input "realz"
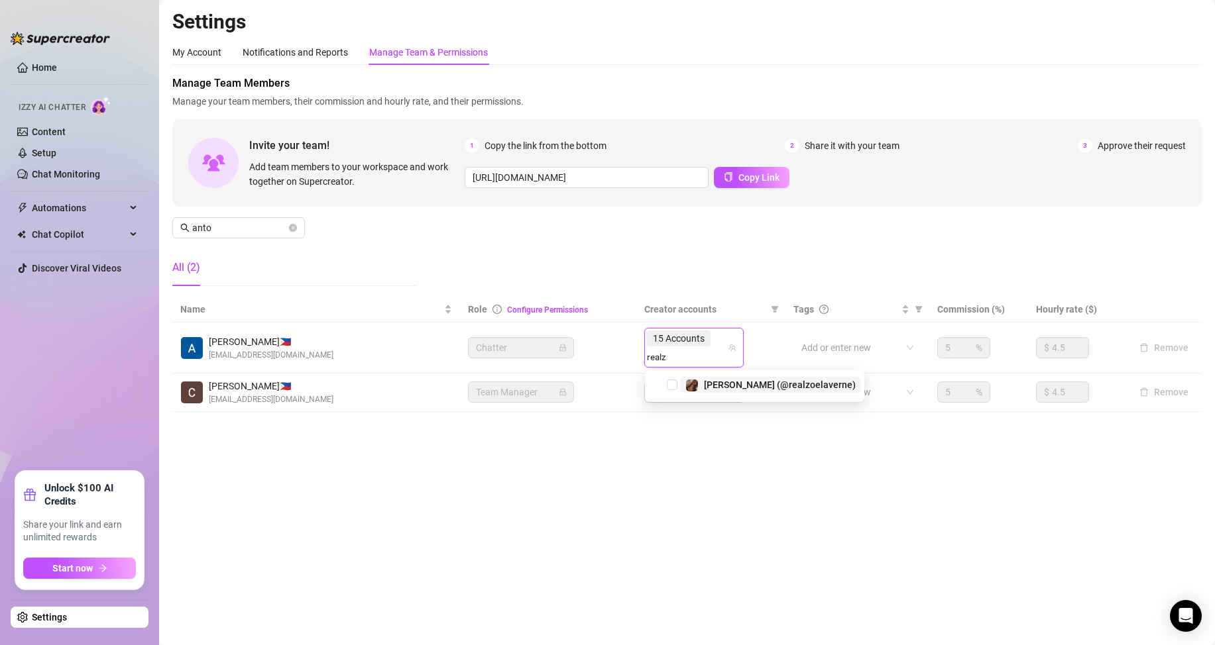
click at [716, 368] on tbody "[PERSON_NAME] 🇵🇭 [EMAIL_ADDRESS][DOMAIN_NAME] Chatter 15 Accounts realz realz A…" at bounding box center [686, 367] width 1029 height 89
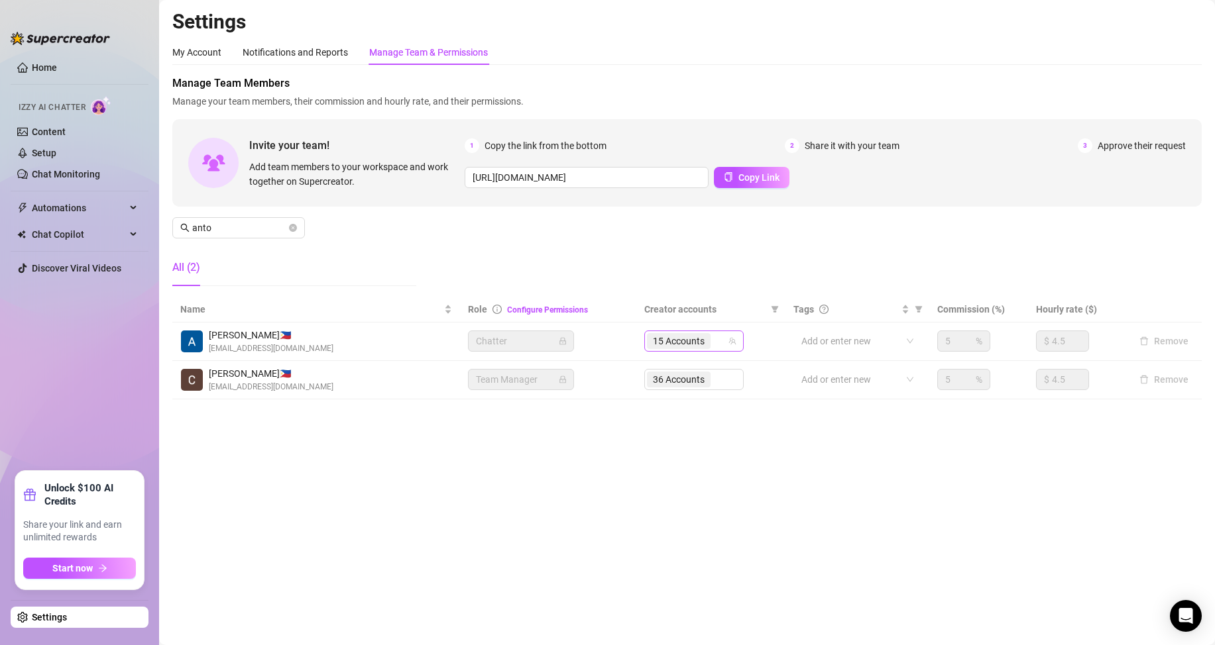
click at [714, 341] on input "search" at bounding box center [714, 341] width 3 height 16
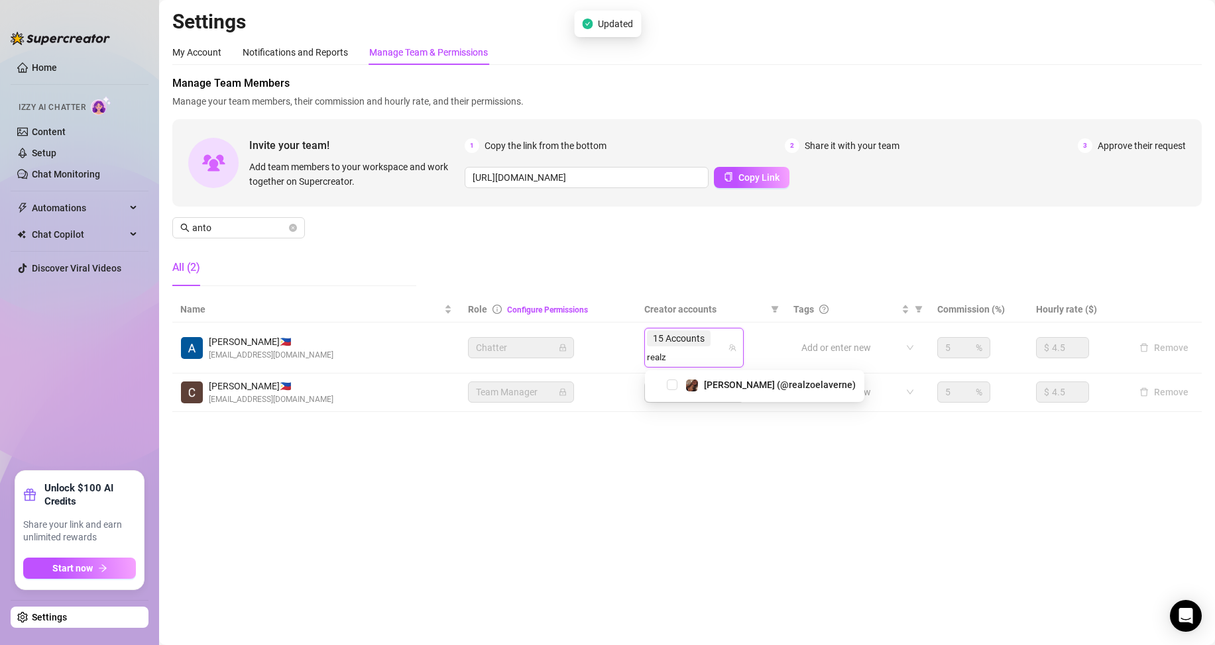
type input "realz"
click at [716, 371] on div "[PERSON_NAME] (@realzoelaverne)" at bounding box center [754, 386] width 219 height 32
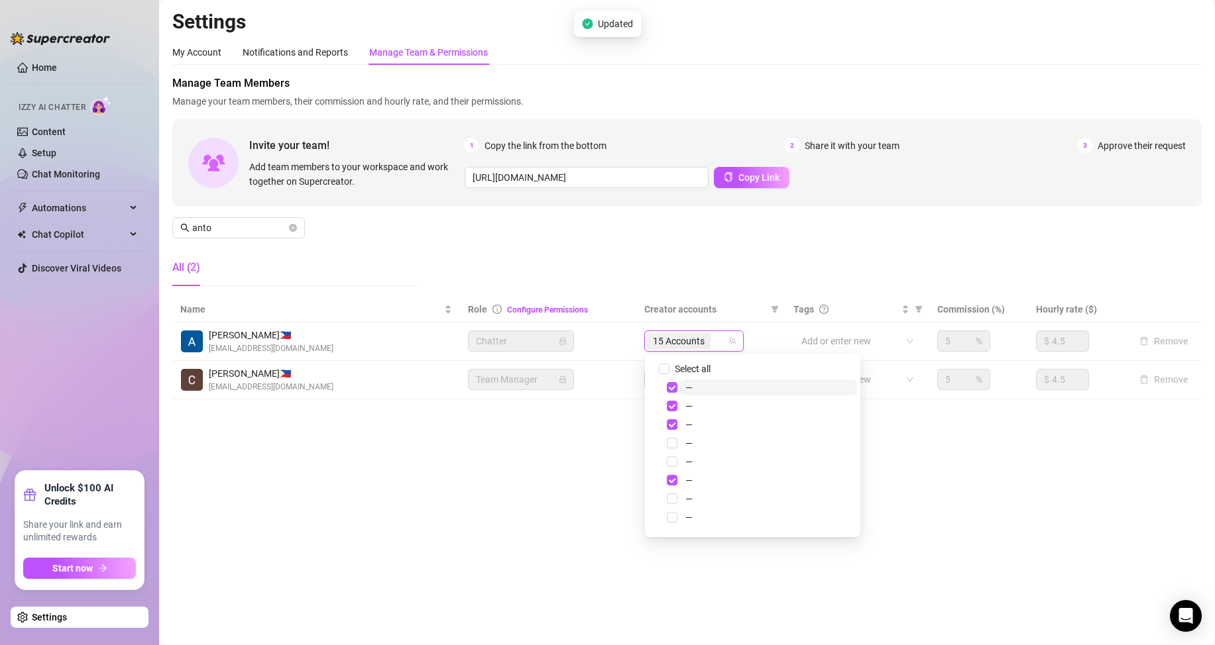
click at [716, 343] on input "search" at bounding box center [714, 341] width 3 height 16
type input "realz"
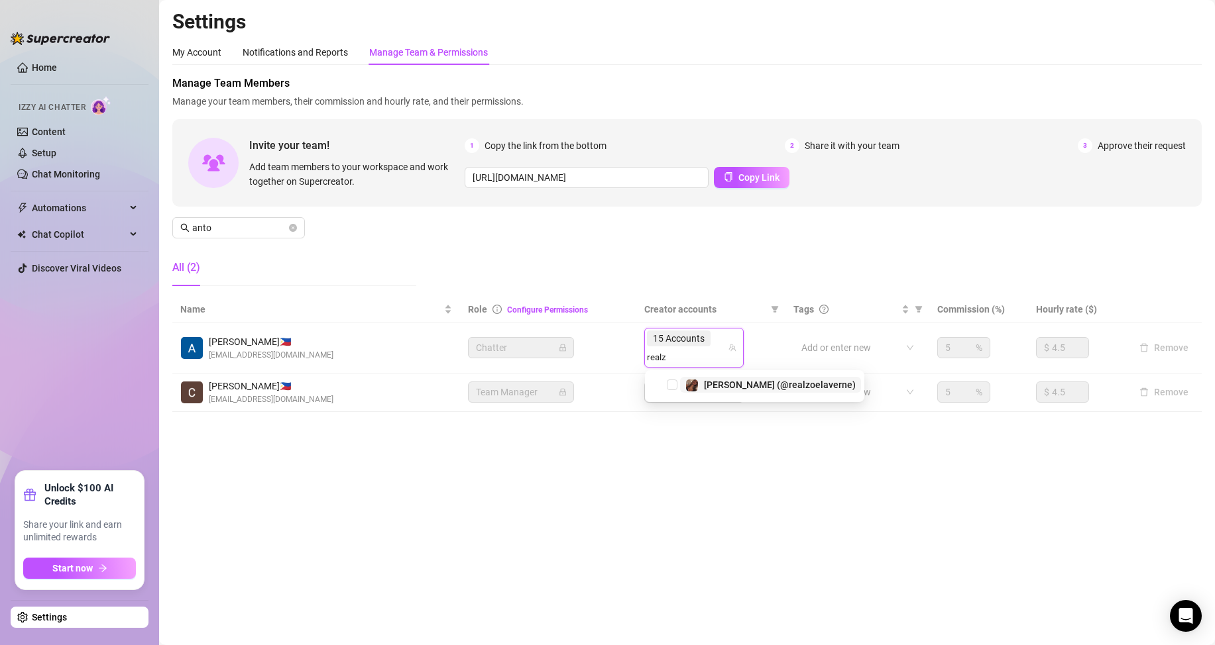
click at [728, 387] on span "[PERSON_NAME] (@realzoelaverne)" at bounding box center [780, 385] width 152 height 11
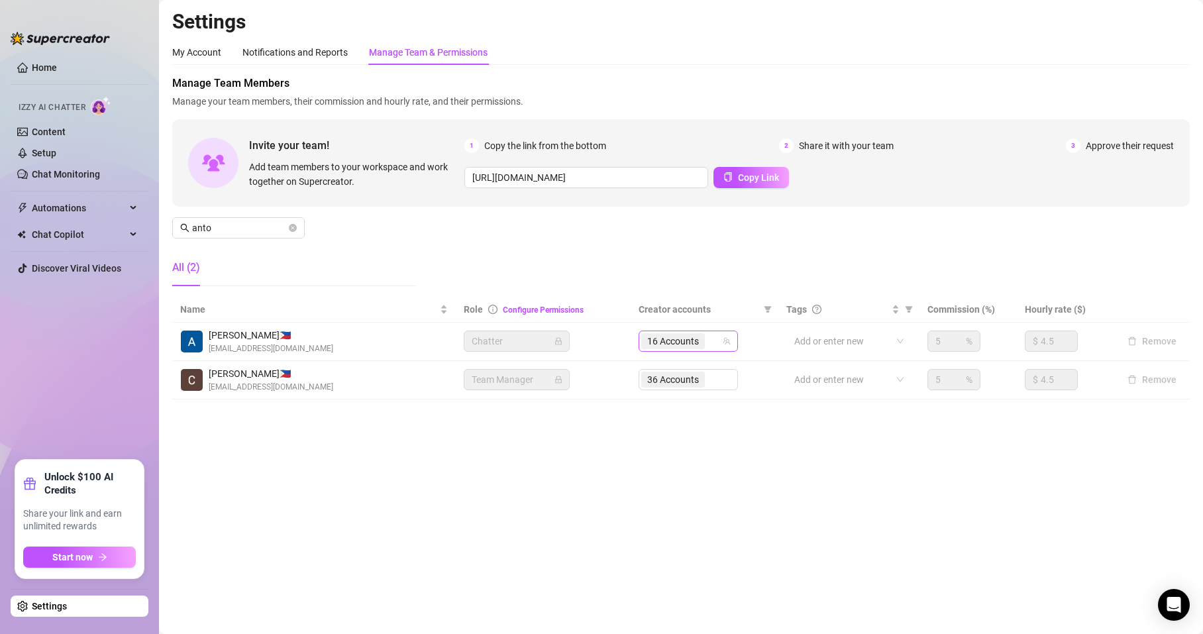
click at [718, 341] on div "16 Accounts" at bounding box center [681, 341] width 80 height 19
type input "only"
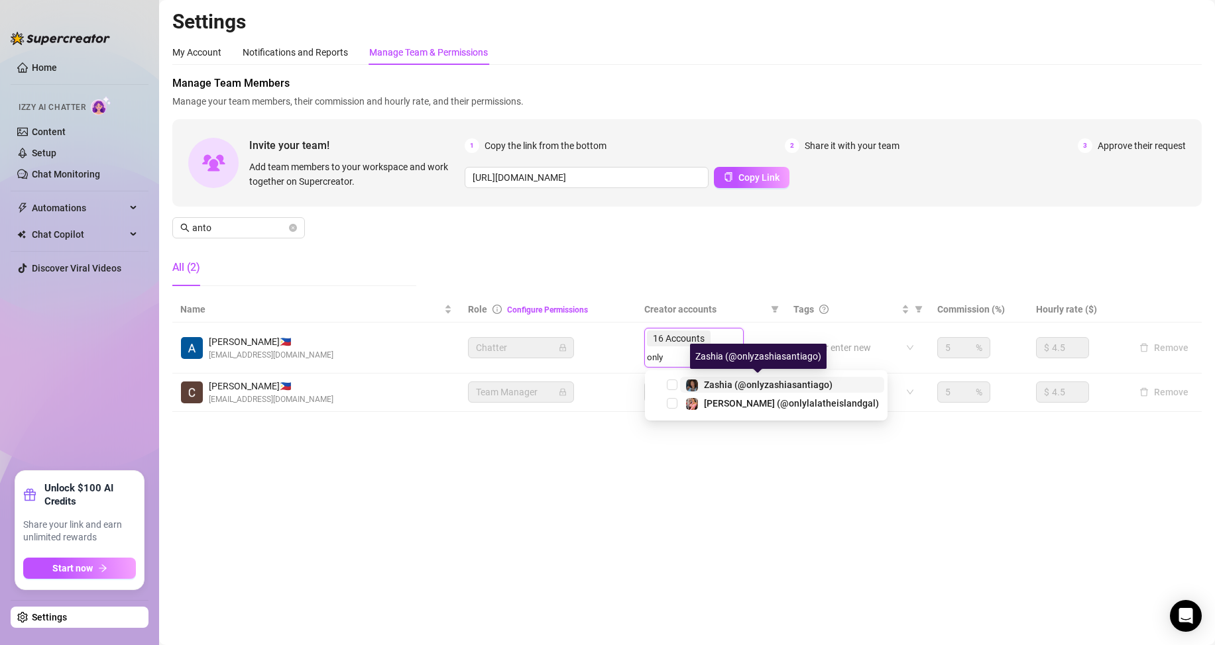
click at [738, 383] on span "Zashia (@onlyzashiasantiago)" at bounding box center [768, 385] width 129 height 11
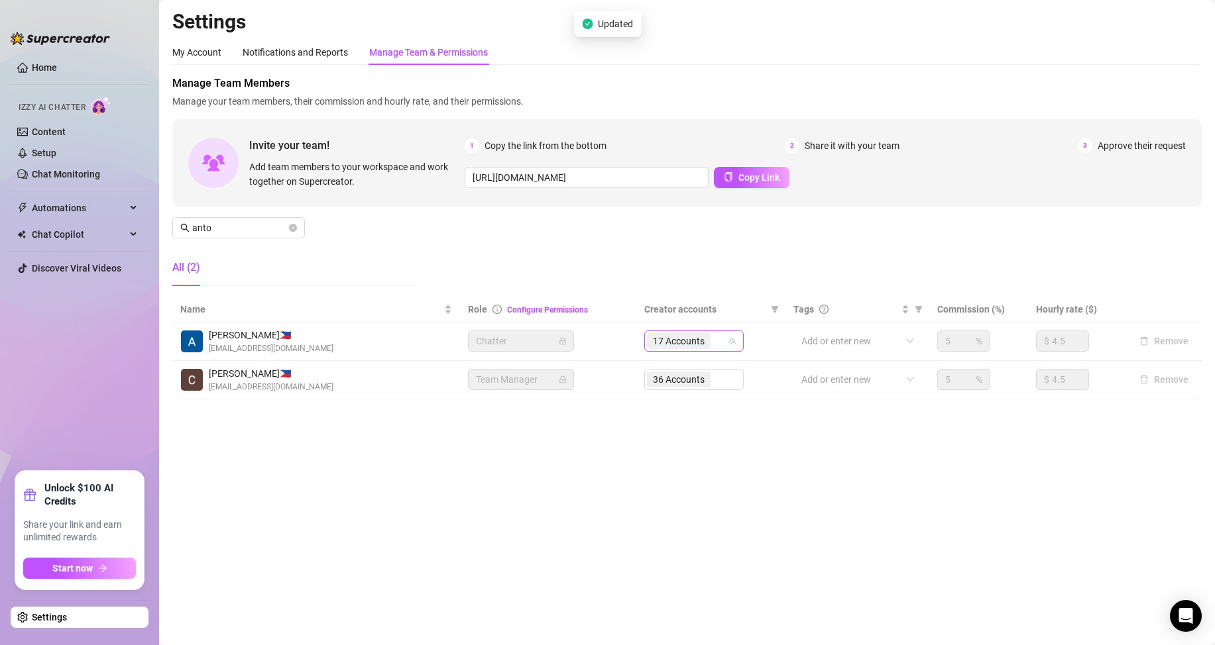
click at [715, 345] on input "search" at bounding box center [714, 341] width 3 height 16
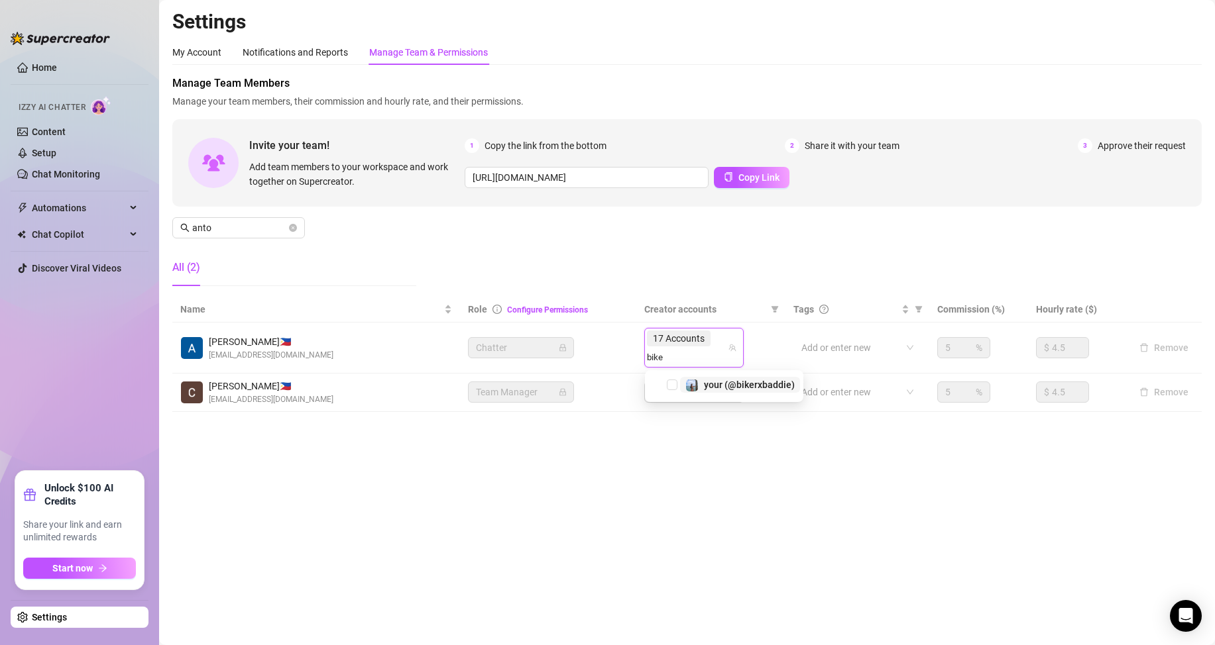
type input "biker"
click at [704, 386] on span "your (@bikerxbaddie)" at bounding box center [749, 385] width 91 height 11
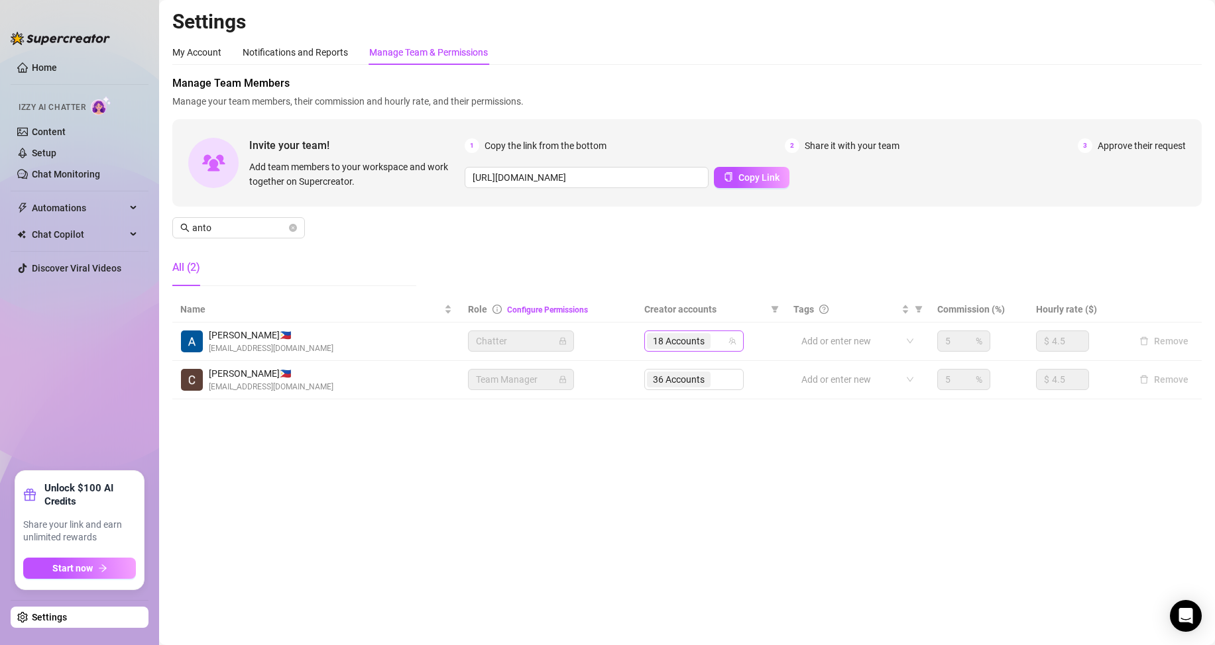
click at [716, 343] on input "search" at bounding box center [714, 341] width 3 height 16
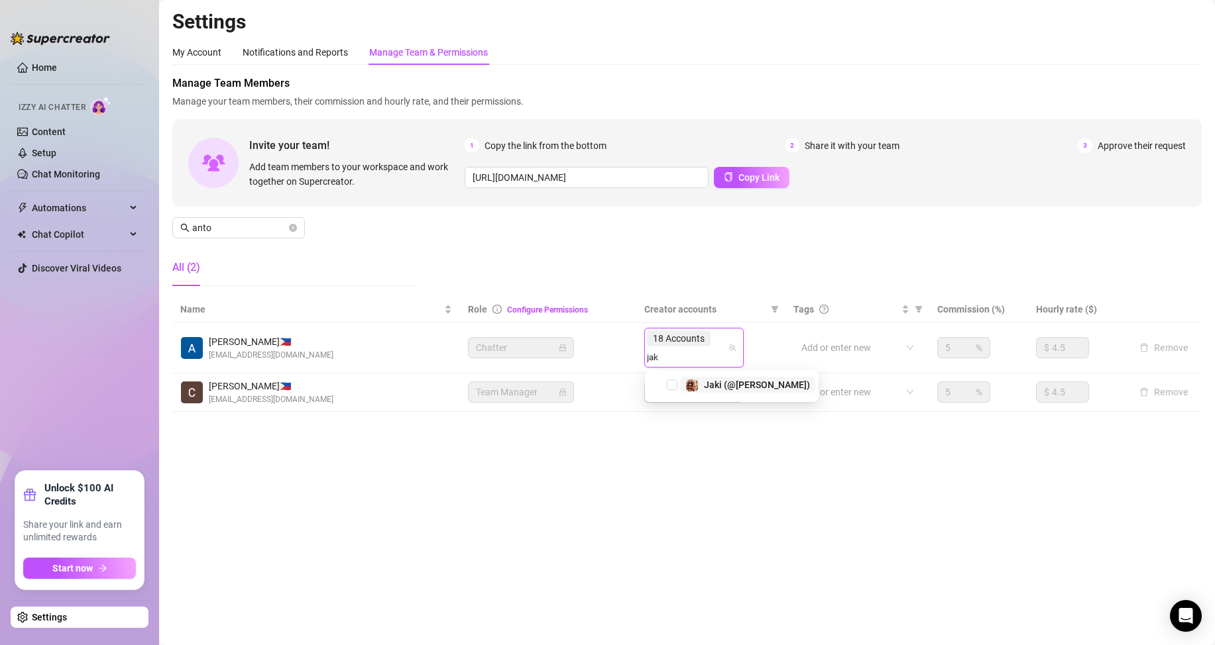
type input "jaki"
click at [721, 385] on span "Jaki (@[PERSON_NAME])" at bounding box center [757, 385] width 106 height 11
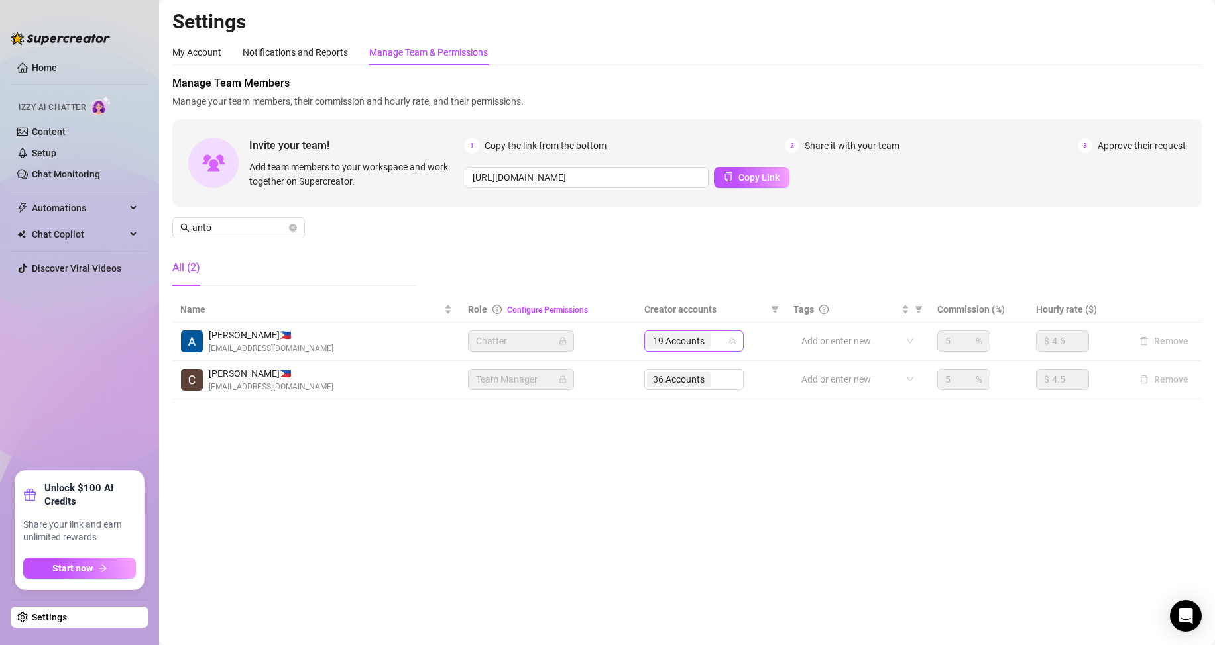
click at [714, 341] on input "search" at bounding box center [714, 341] width 3 height 16
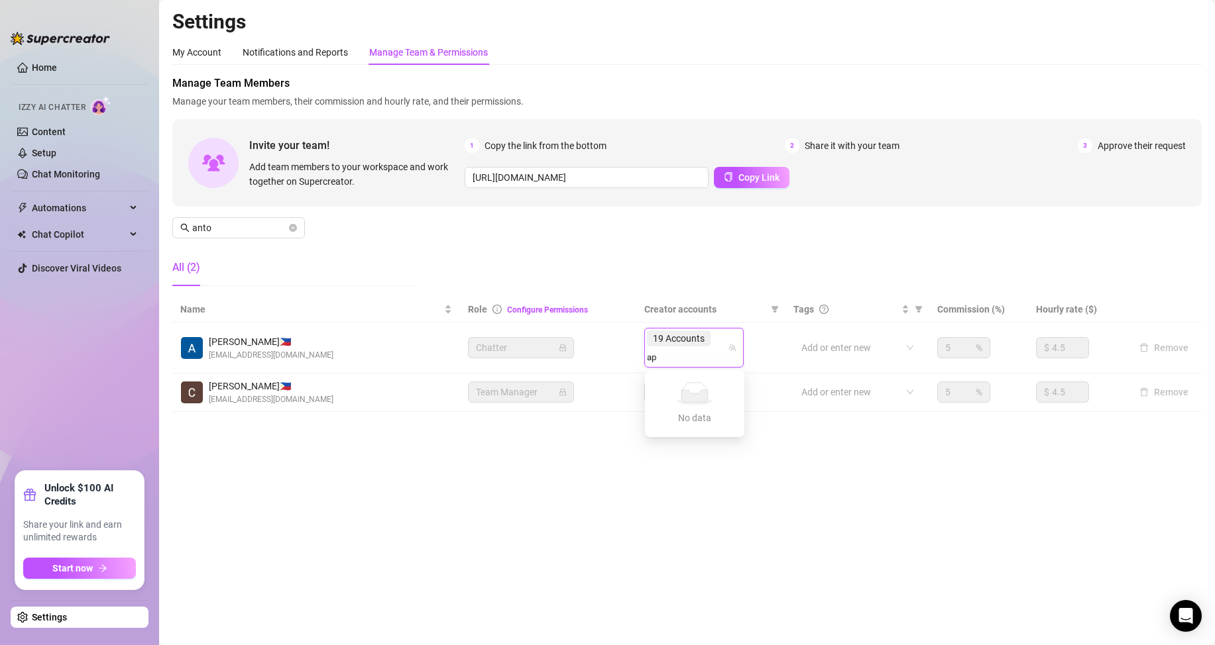
type input "a"
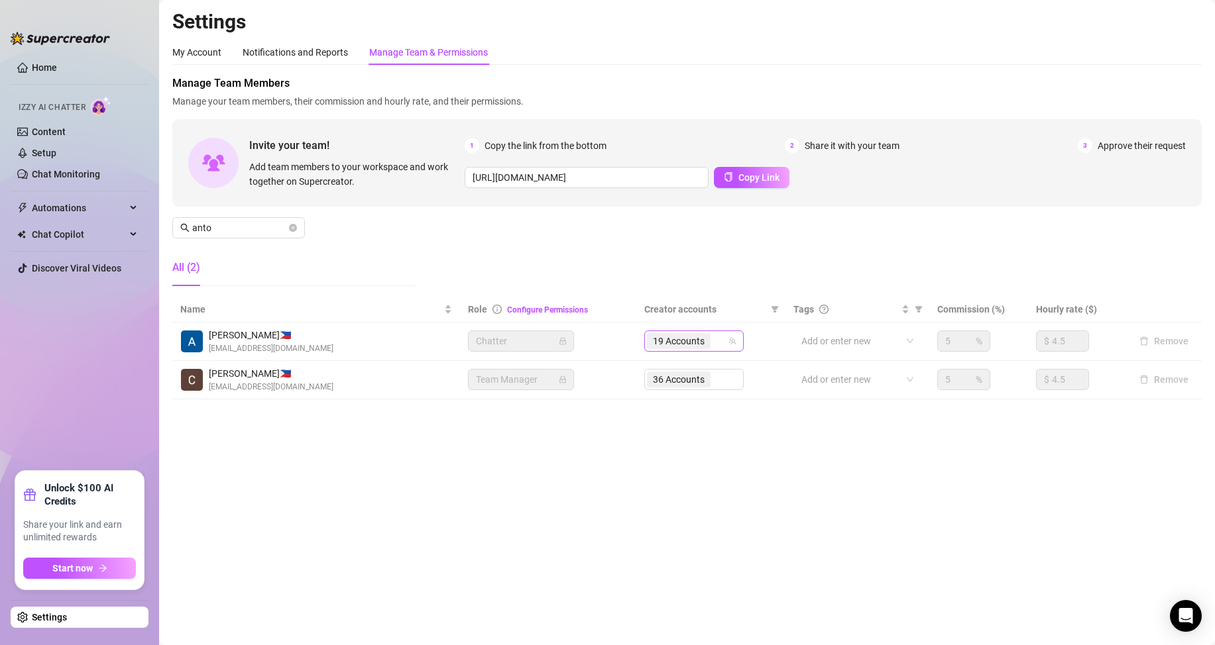
click at [714, 346] on div "19 Accounts" at bounding box center [687, 341] width 80 height 19
type input "l"
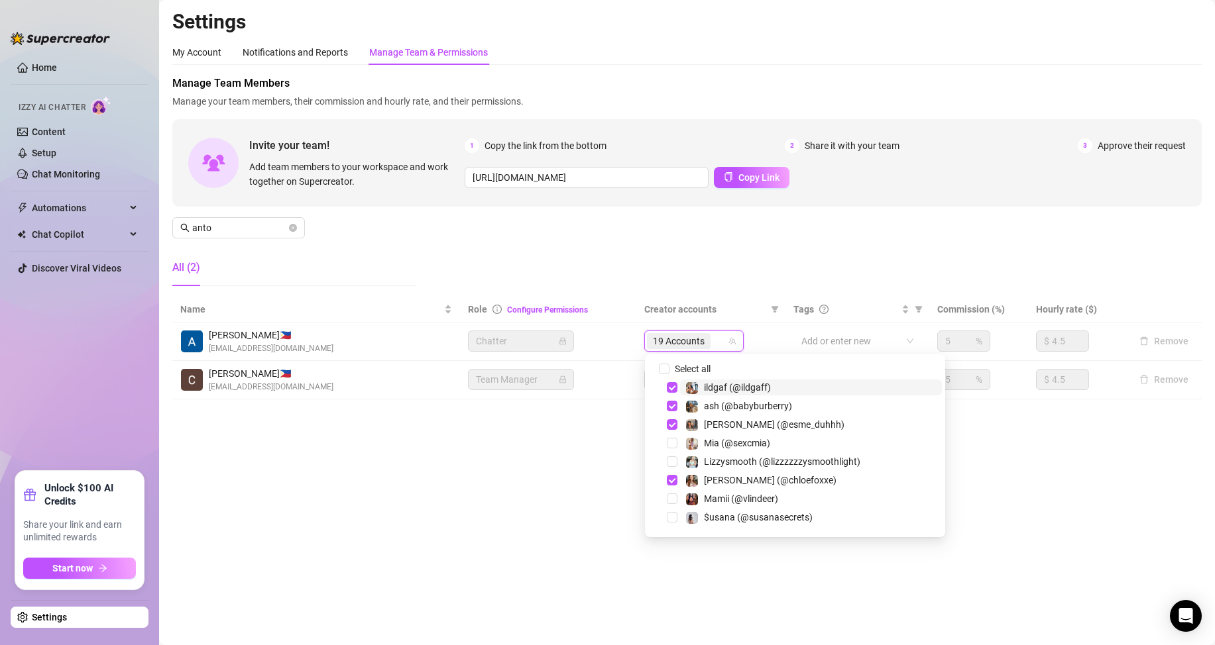
click at [1079, 506] on main "Settings My Account Notifications and Reports Manage Team & Permissions Profile…" at bounding box center [687, 322] width 1056 height 645
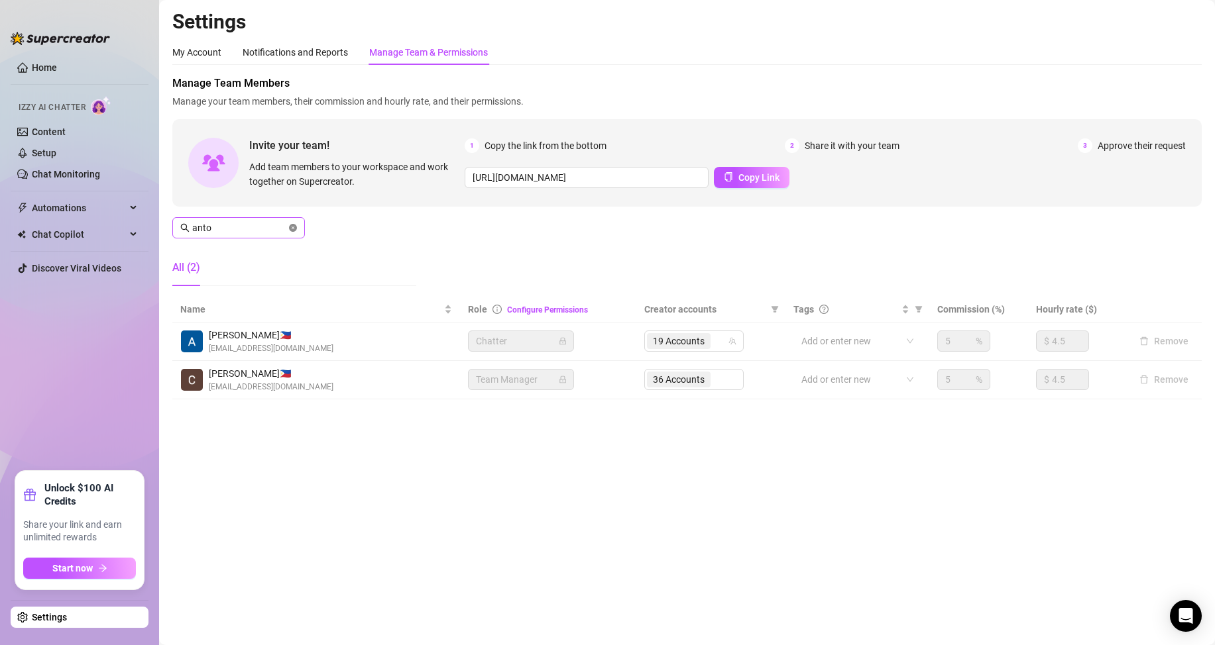
click at [292, 229] on icon "close-circle" at bounding box center [293, 228] width 8 height 8
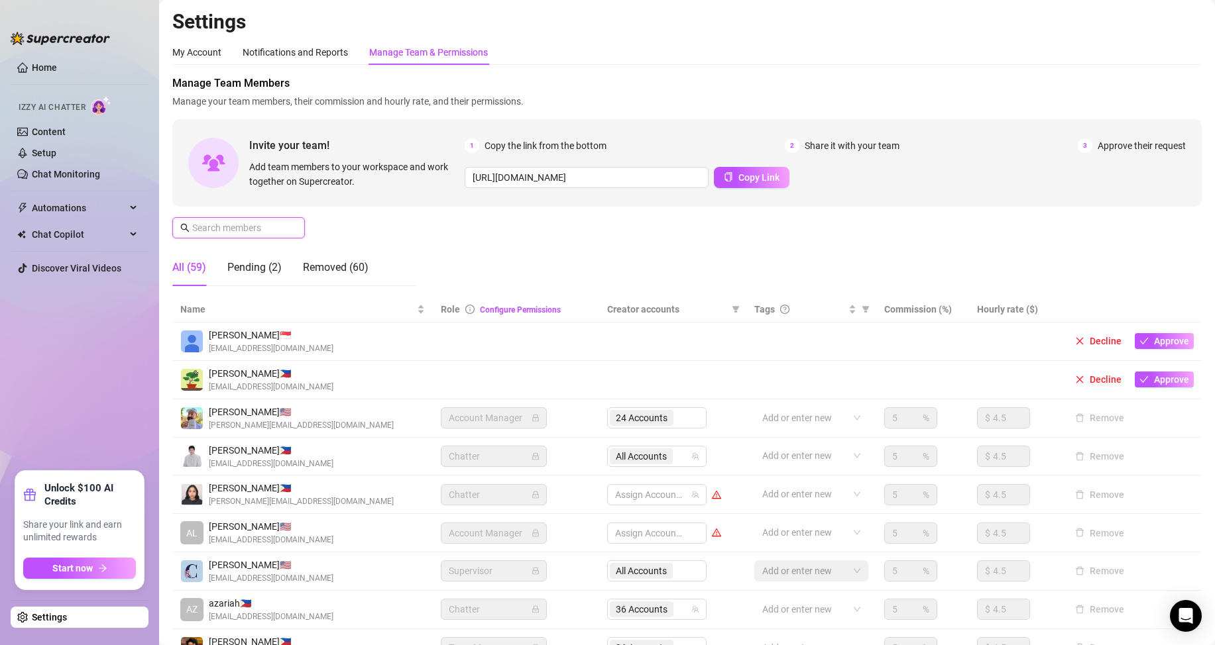
click at [230, 230] on input "text" at bounding box center [239, 228] width 94 height 15
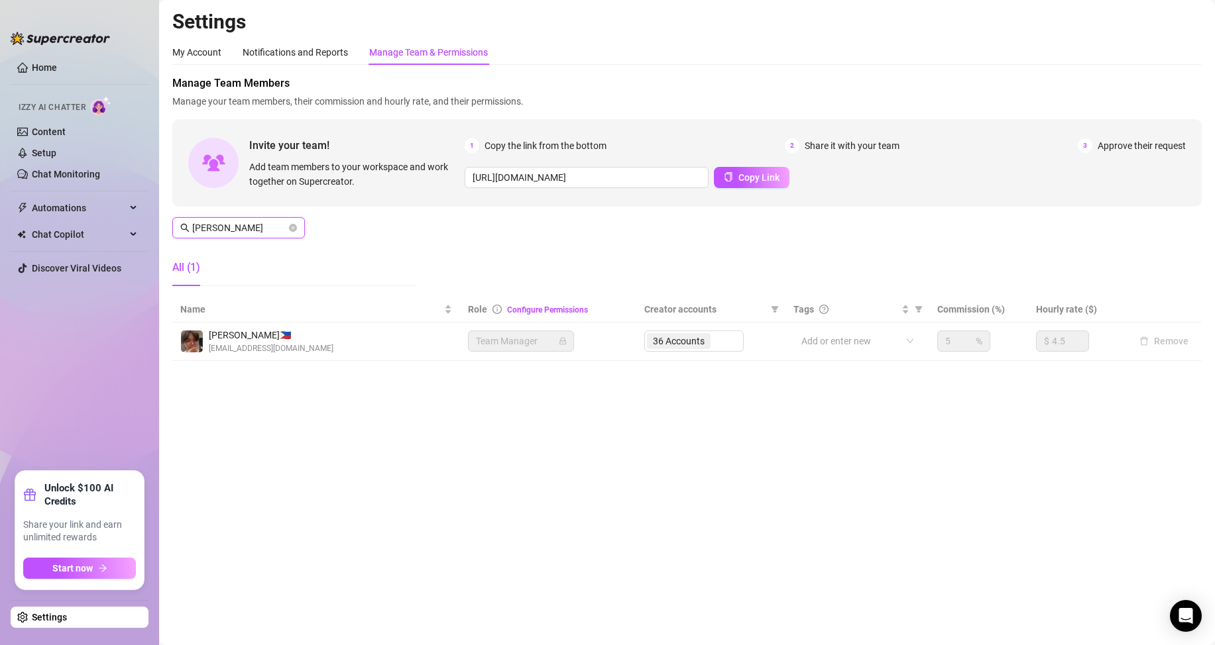
type input "[PERSON_NAME]"
click at [726, 343] on div "36 Accounts" at bounding box center [693, 341] width 99 height 21
click at [720, 338] on div "36 Accounts" at bounding box center [693, 341] width 99 height 21
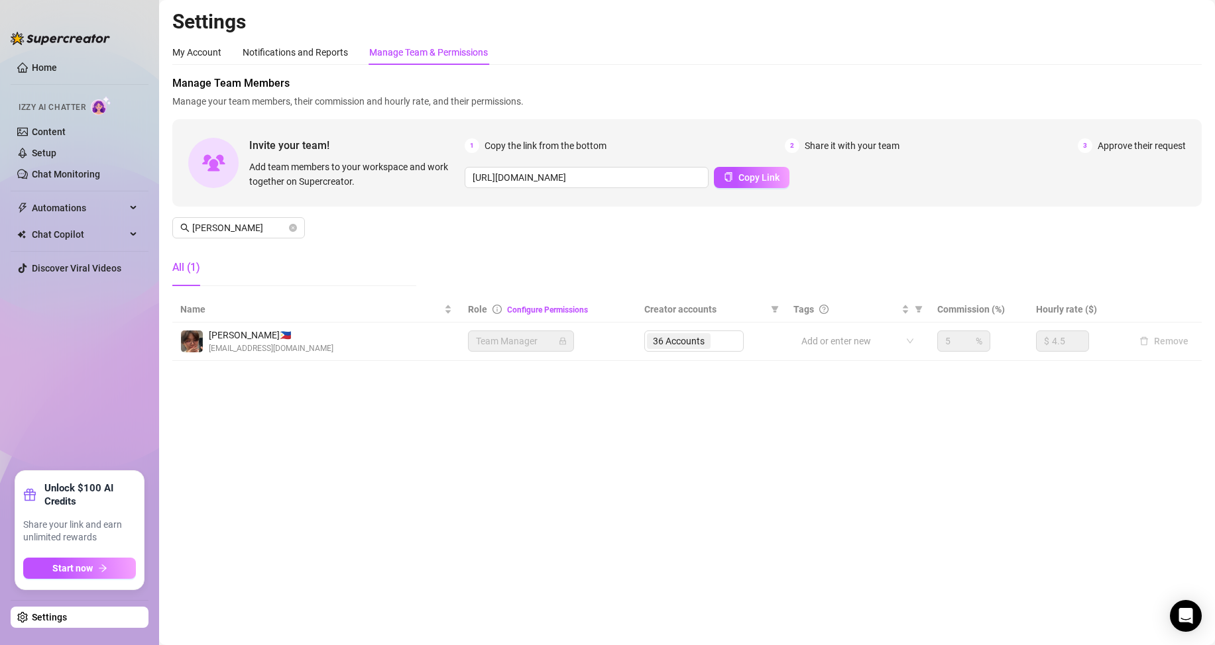
click at [720, 338] on div "36 Accounts" at bounding box center [693, 341] width 99 height 21
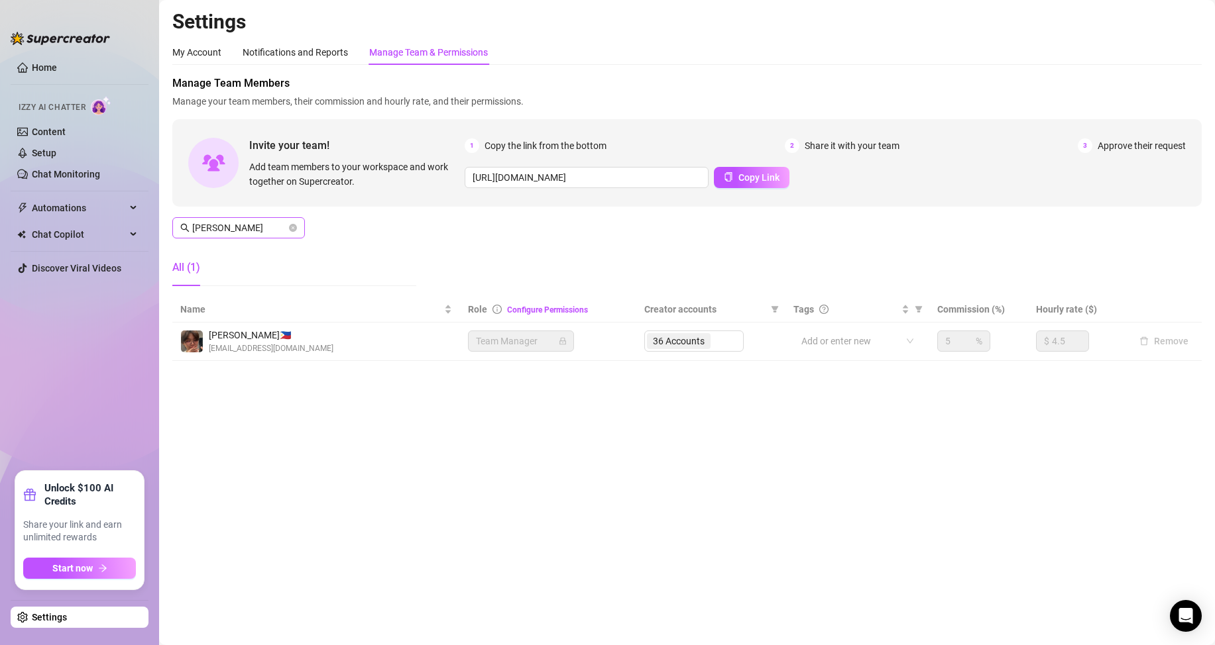
click at [288, 227] on span "[PERSON_NAME]" at bounding box center [238, 227] width 133 height 21
click at [292, 227] on icon "close-circle" at bounding box center [293, 228] width 8 height 8
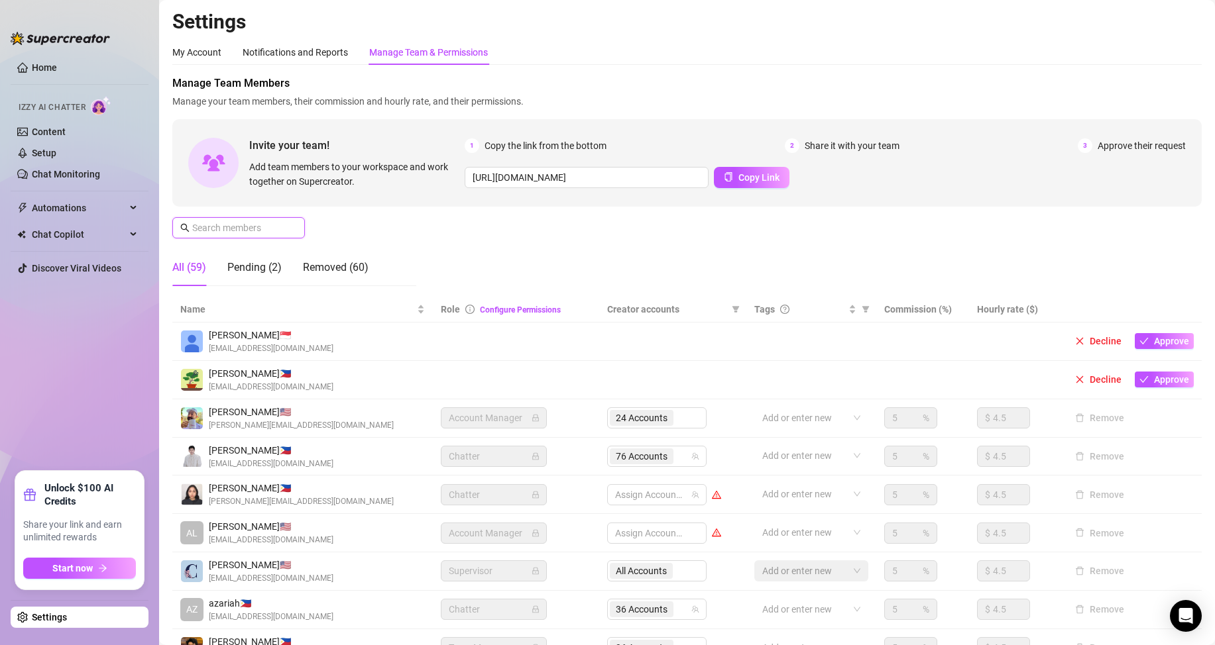
click at [258, 229] on input "text" at bounding box center [239, 228] width 94 height 15
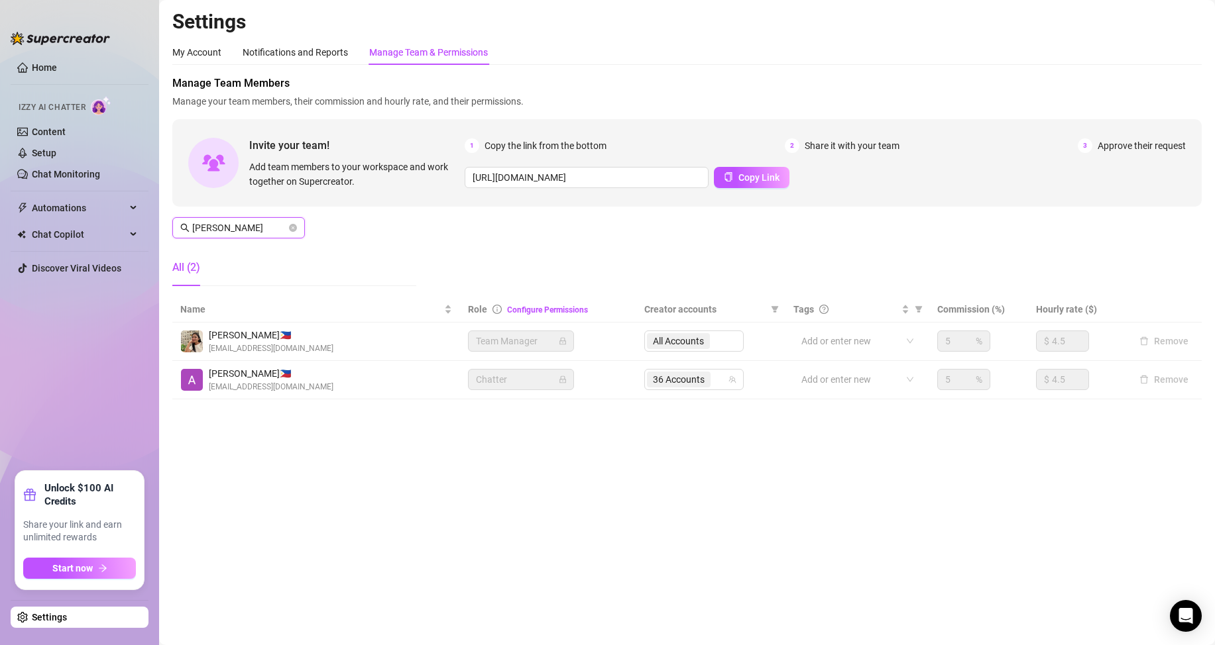
type input "[PERSON_NAME]"
click at [290, 229] on icon "close-circle" at bounding box center [293, 228] width 8 height 8
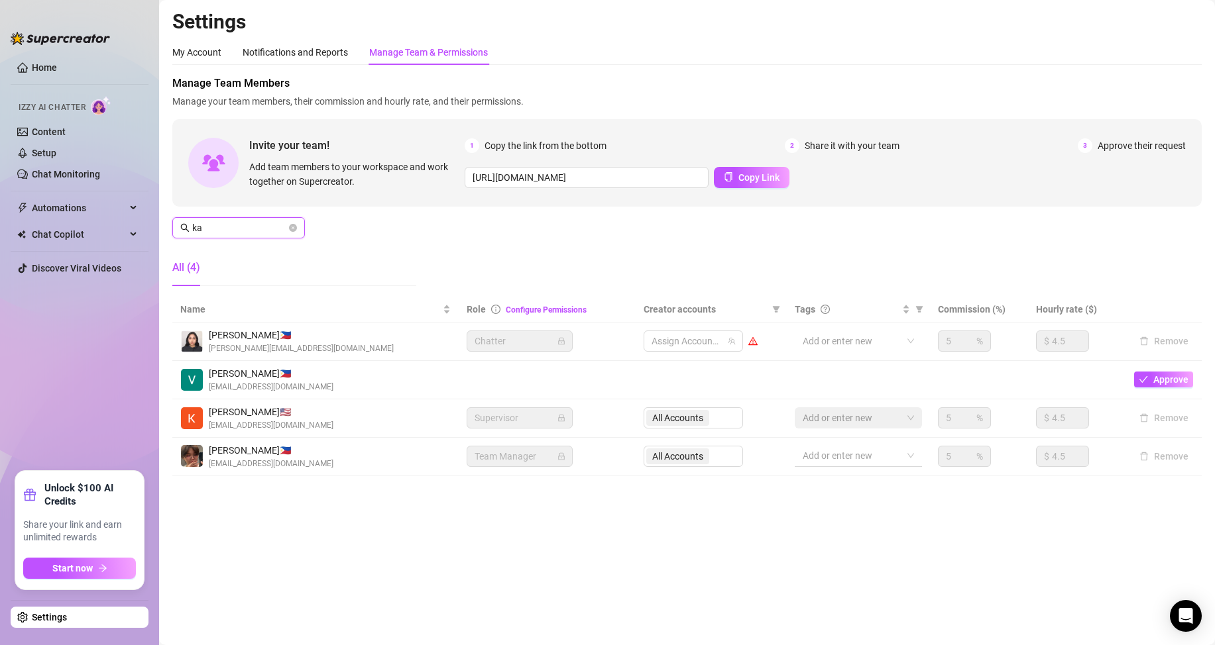
type input "k"
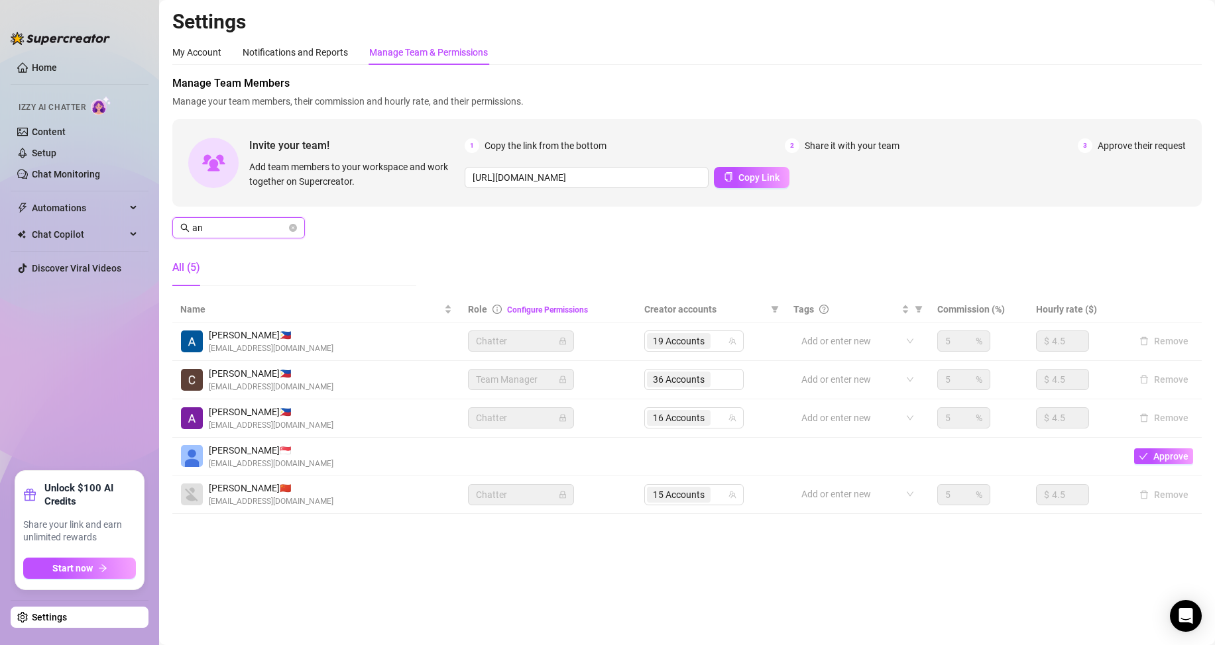
type input "a"
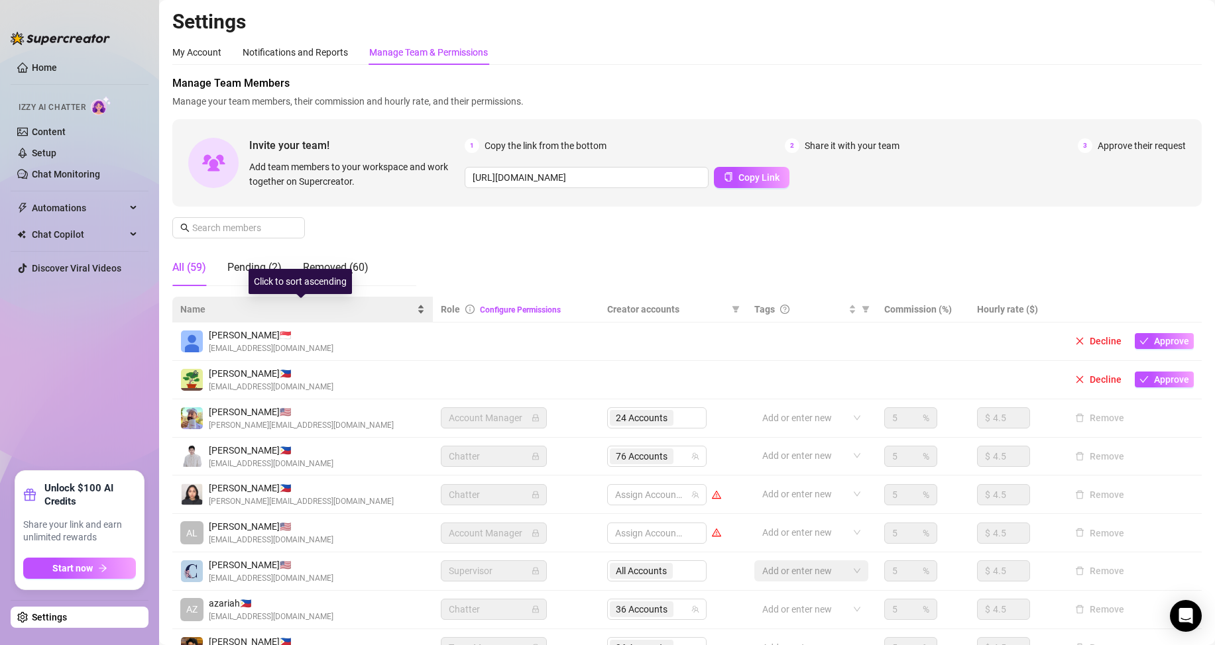
click at [345, 305] on span "Name" at bounding box center [297, 309] width 234 height 15
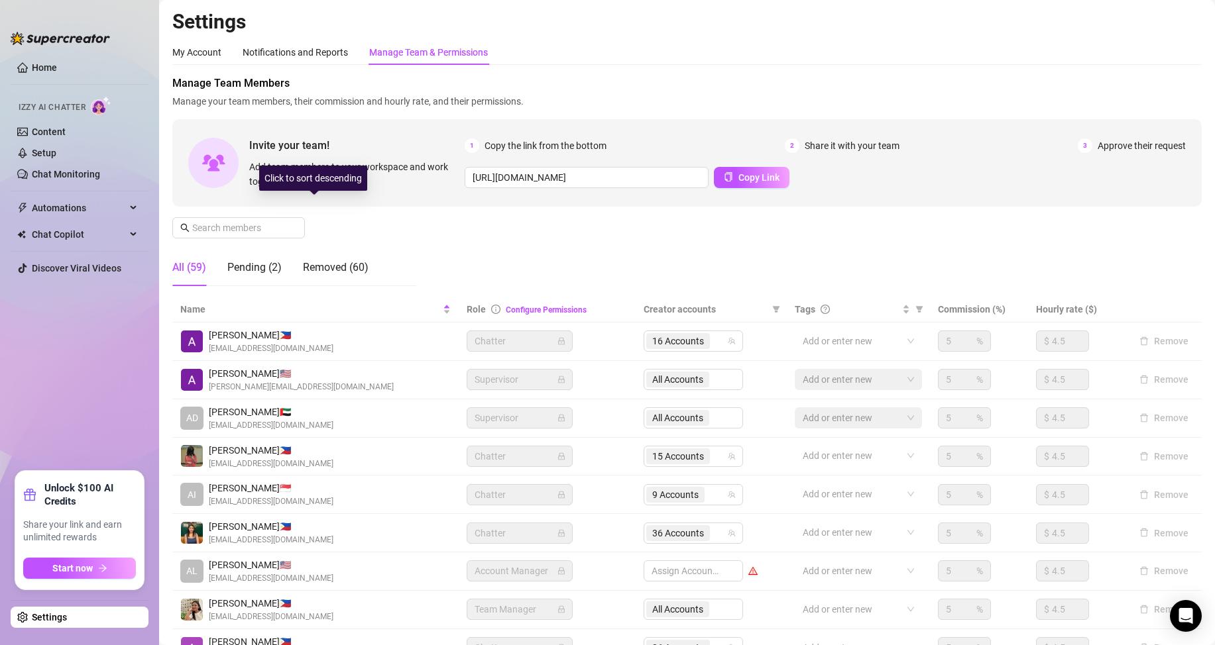
scroll to position [133, 0]
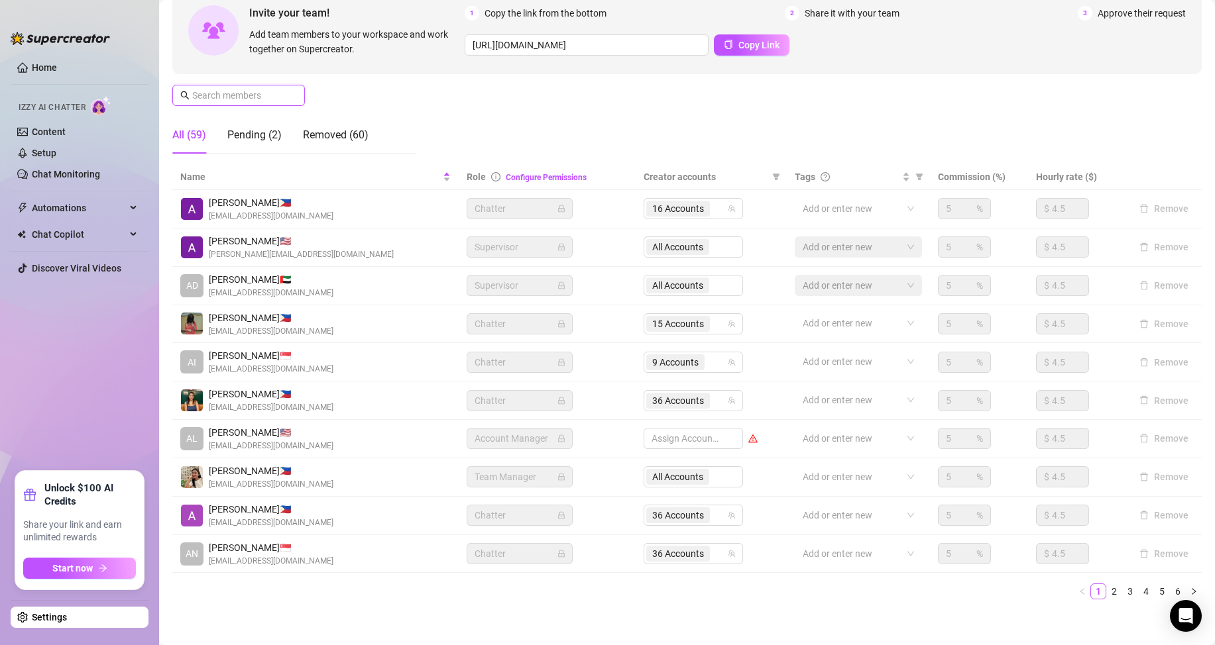
click at [220, 99] on input "text" at bounding box center [239, 95] width 94 height 15
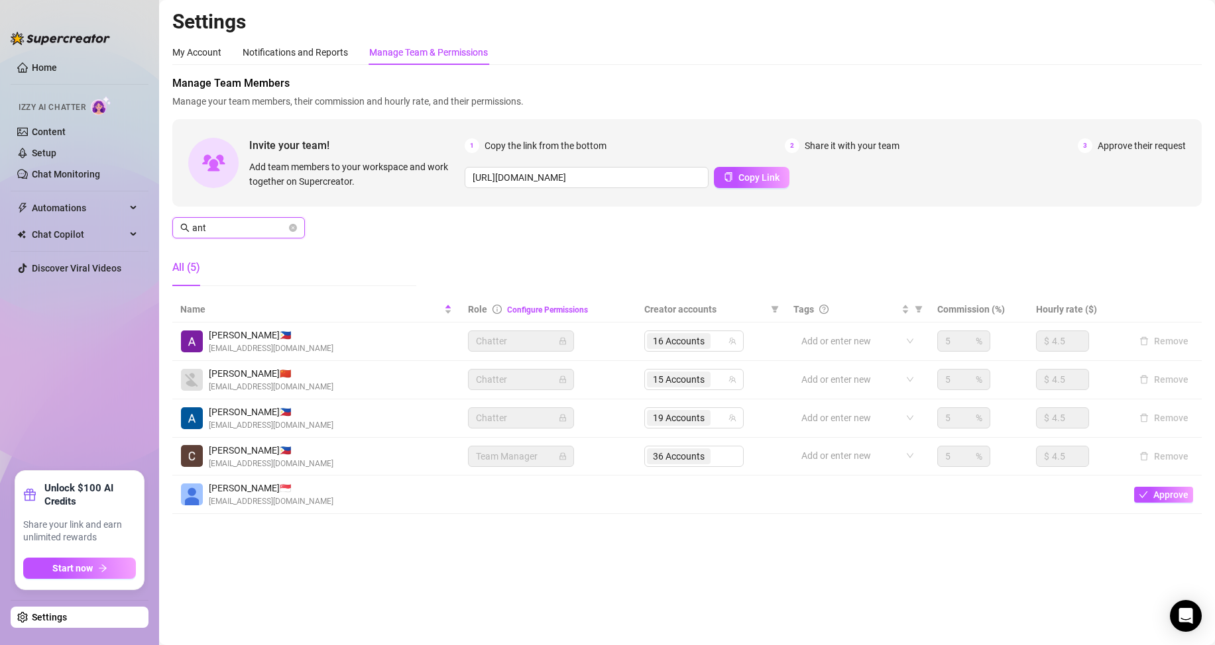
scroll to position [0, 0]
click at [713, 418] on div "19 Accounts" at bounding box center [680, 418] width 66 height 19
type input "ant"
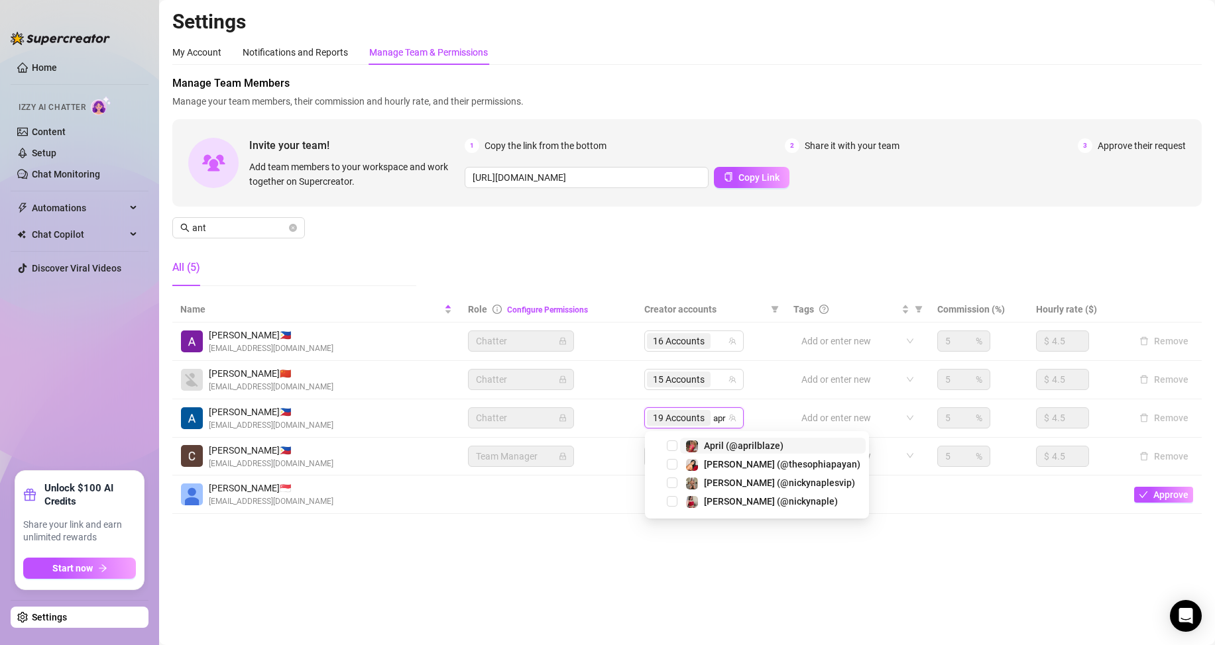
type input "apri"
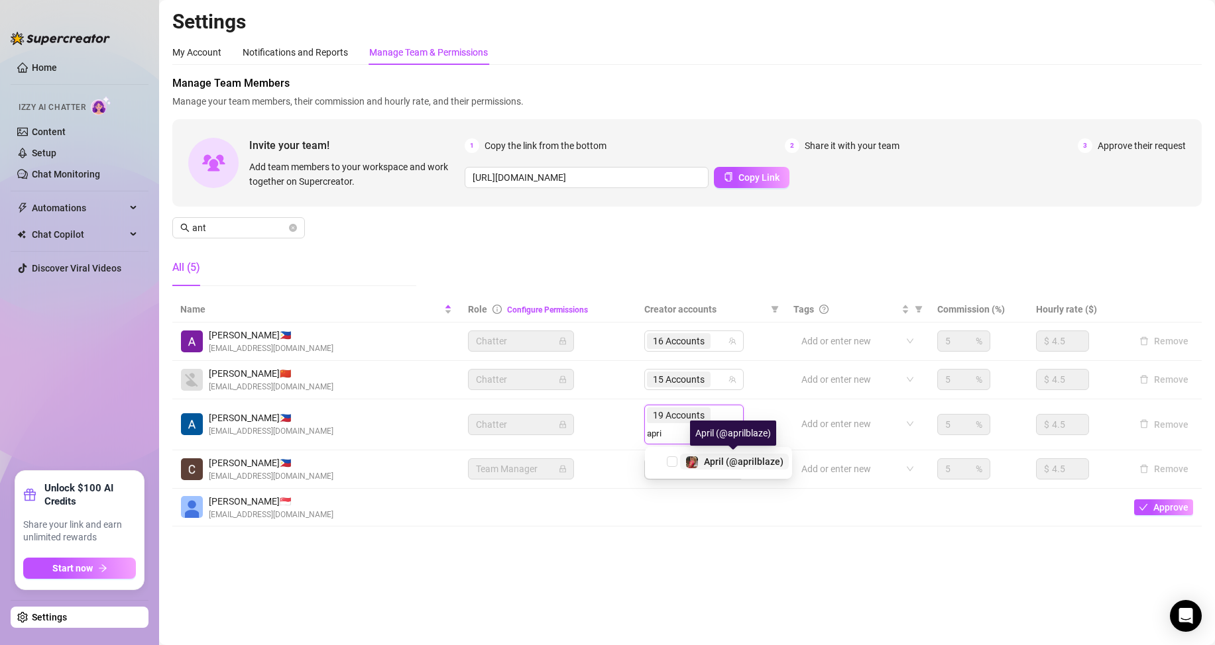
click at [703, 466] on div "April (@aprilblaze)" at bounding box center [734, 462] width 98 height 16
type input "lalo"
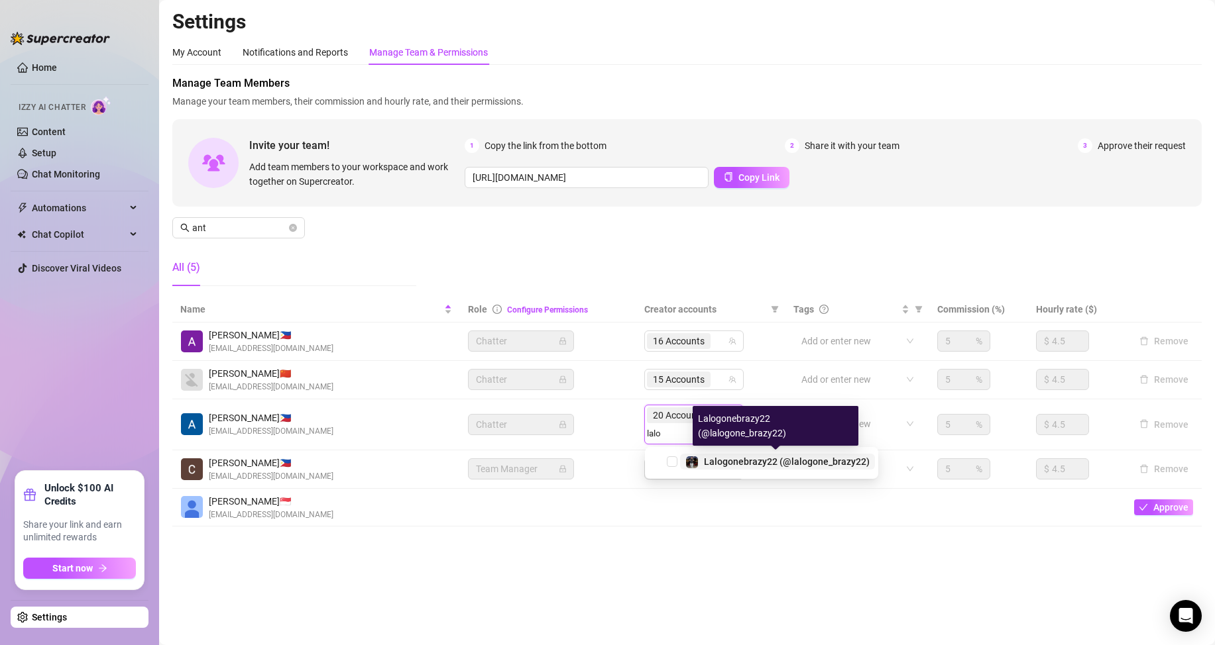
click at [722, 461] on span "Lalogonebrazy22 (@lalogone_brazy22)" at bounding box center [787, 462] width 166 height 11
click at [1005, 580] on main "Settings My Account Notifications and Reports Manage Team & Permissions Profile…" at bounding box center [687, 322] width 1056 height 645
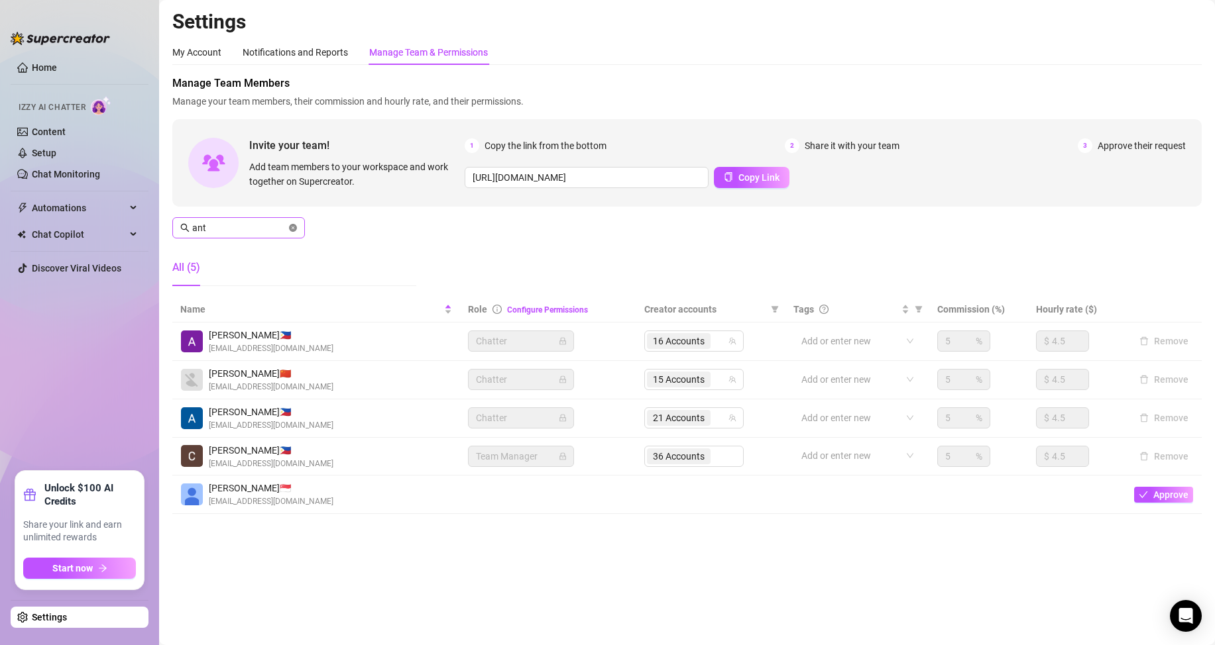
click at [294, 231] on icon "close-circle" at bounding box center [293, 228] width 8 height 8
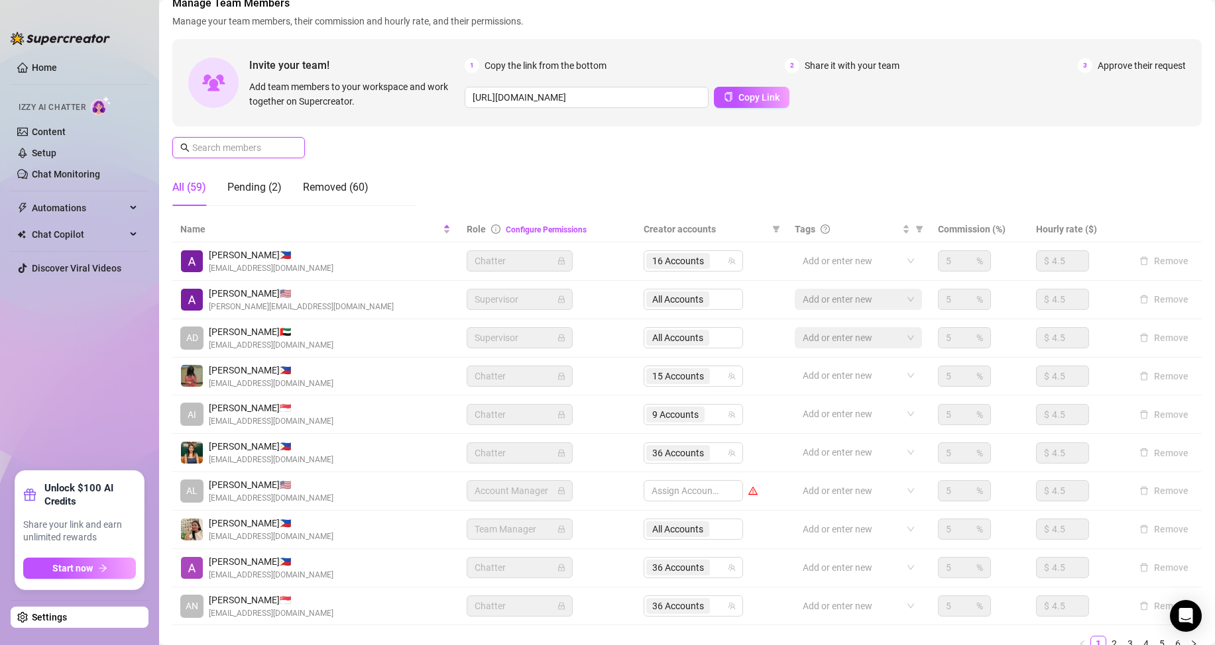
scroll to position [153, 0]
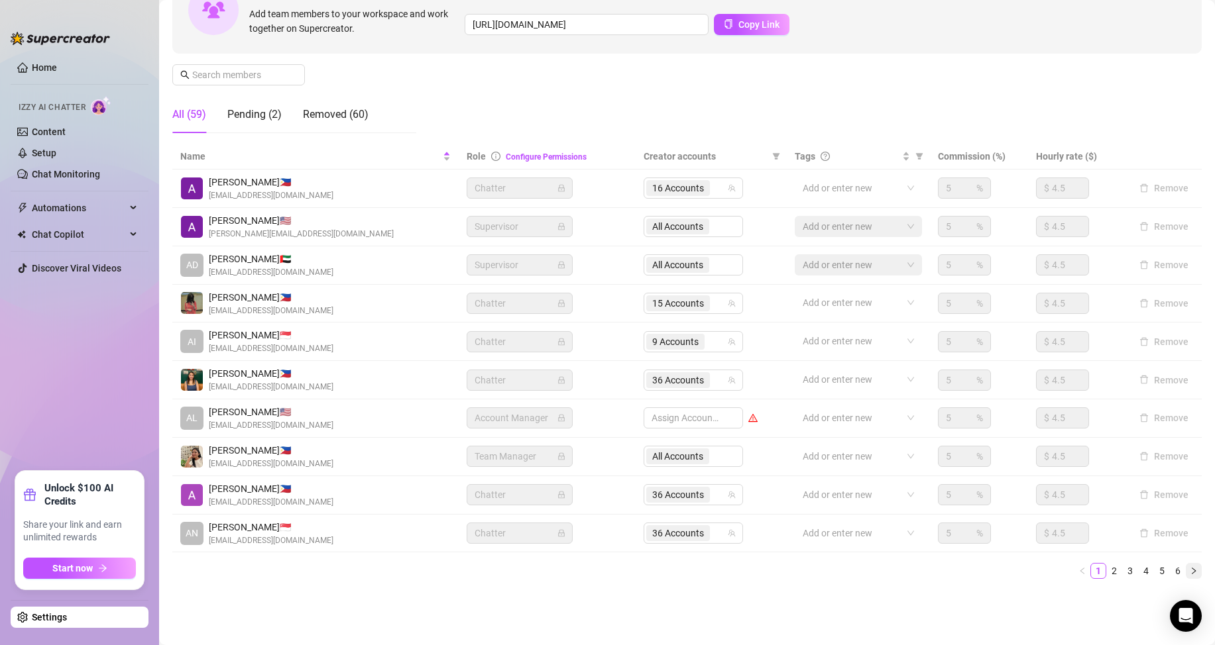
click at [1186, 571] on button "button" at bounding box center [1193, 571] width 16 height 16
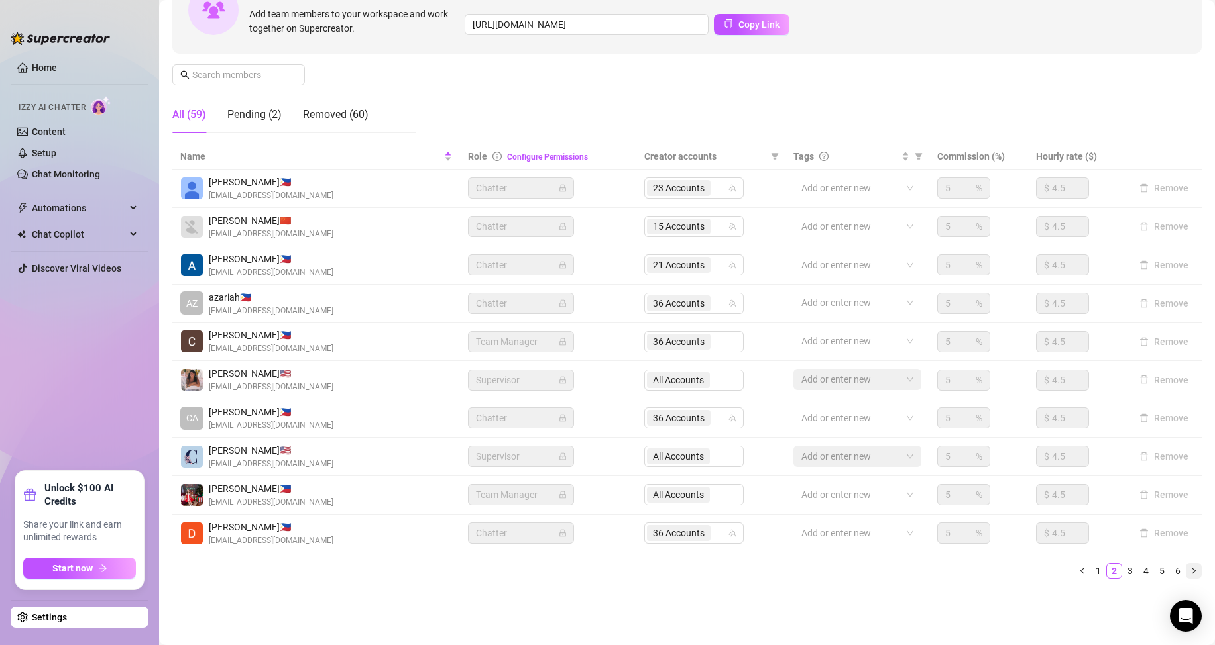
click at [1191, 570] on icon "right" at bounding box center [1193, 571] width 4 height 7
